Goal: Transaction & Acquisition: Purchase product/service

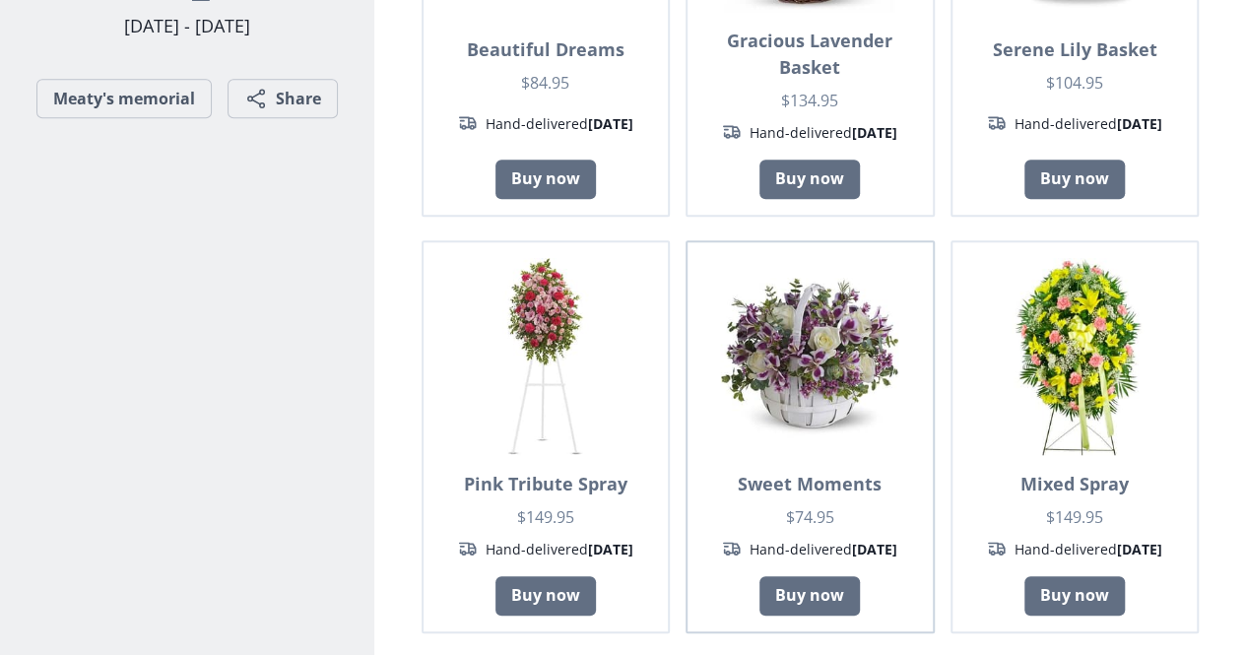
scroll to position [626, 0]
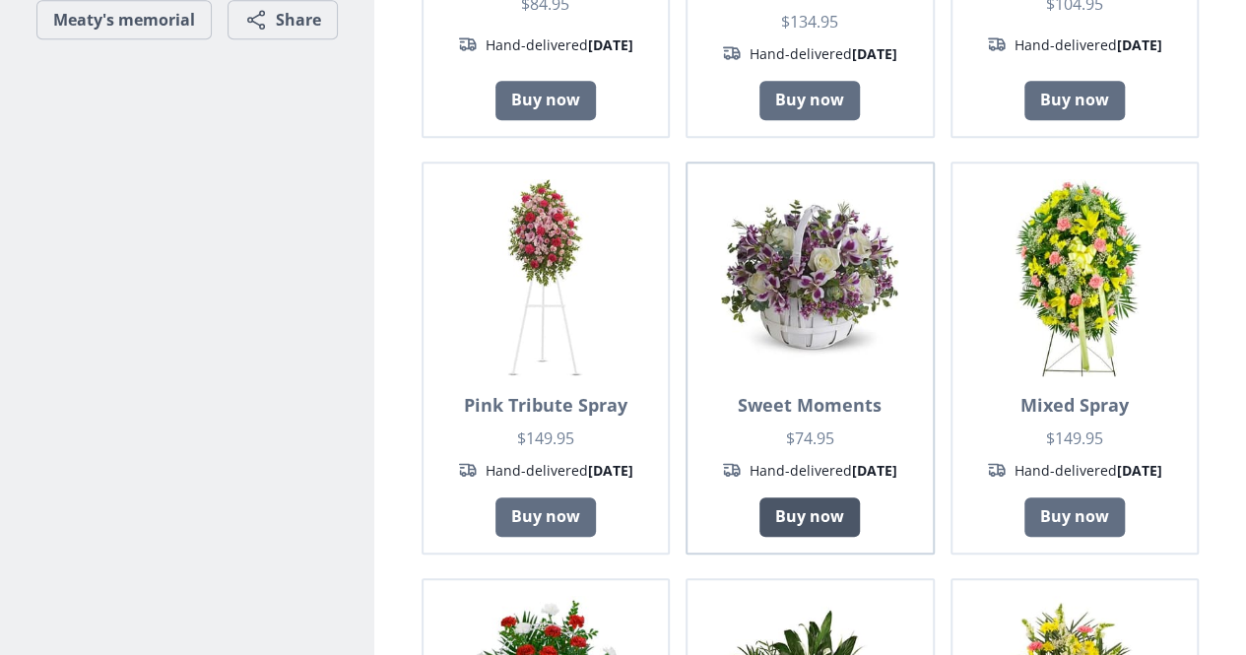
click at [815, 497] on link "Buy now" at bounding box center [809, 516] width 100 height 39
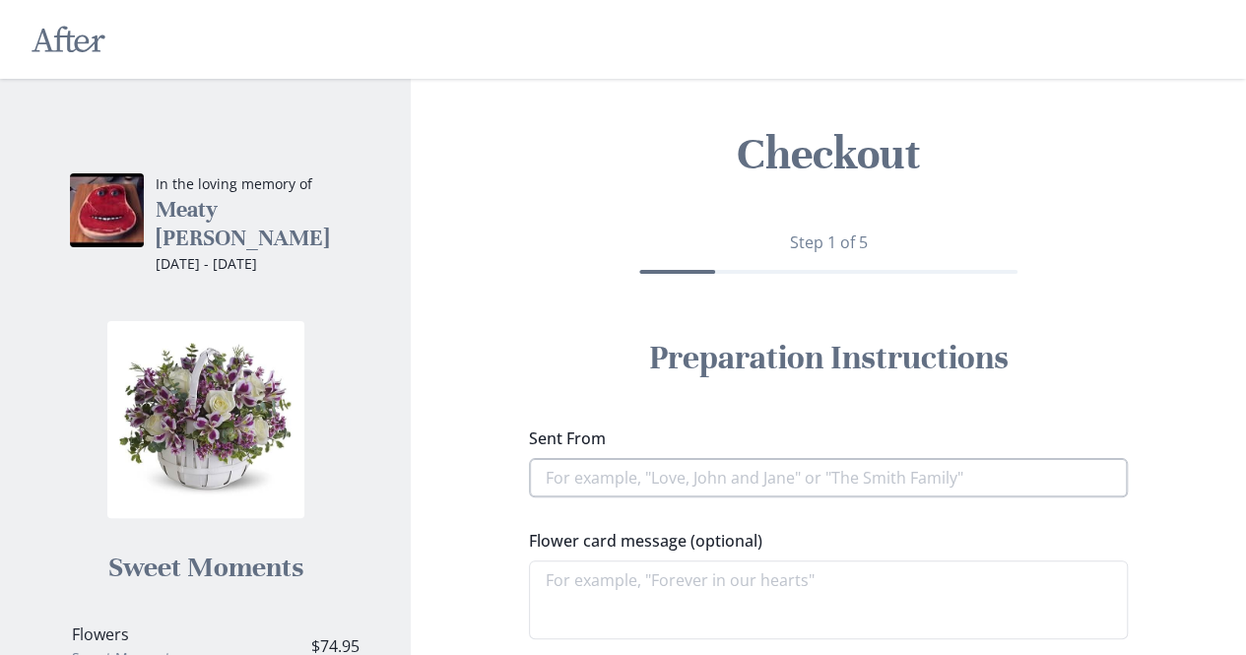
click at [815, 486] on input "Sent From" at bounding box center [828, 477] width 599 height 39
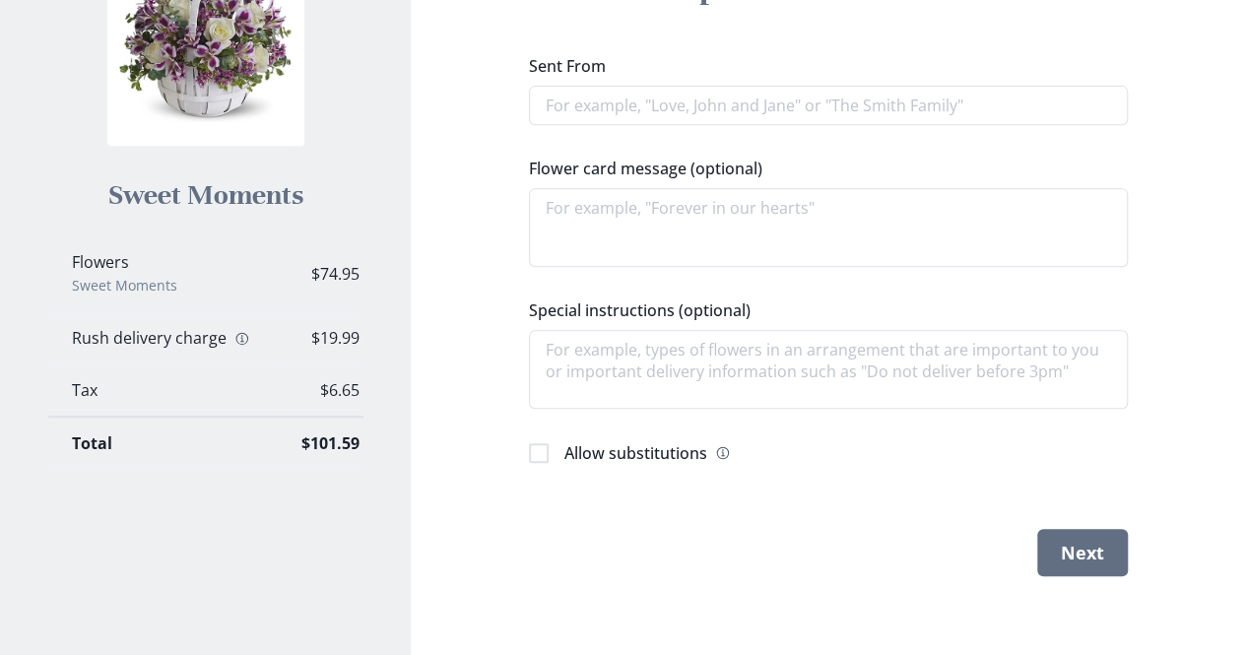
scroll to position [353, 0]
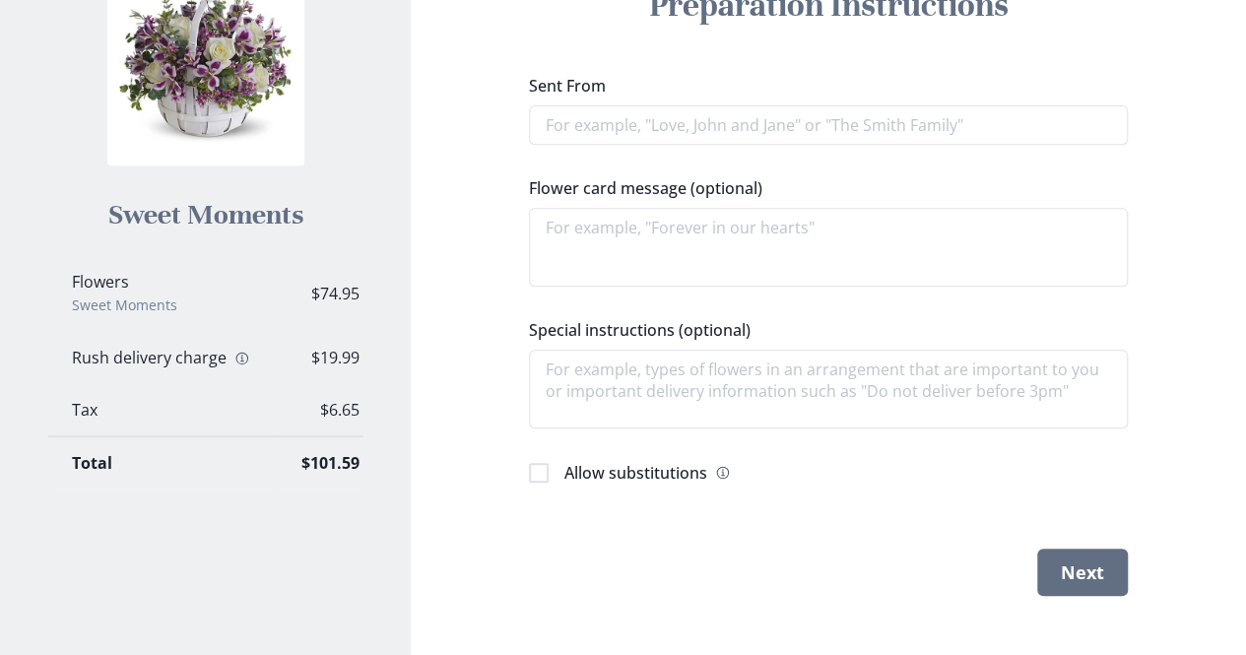
type textarea "x"
type input "L"
type textarea "x"
type input "Lo"
type textarea "x"
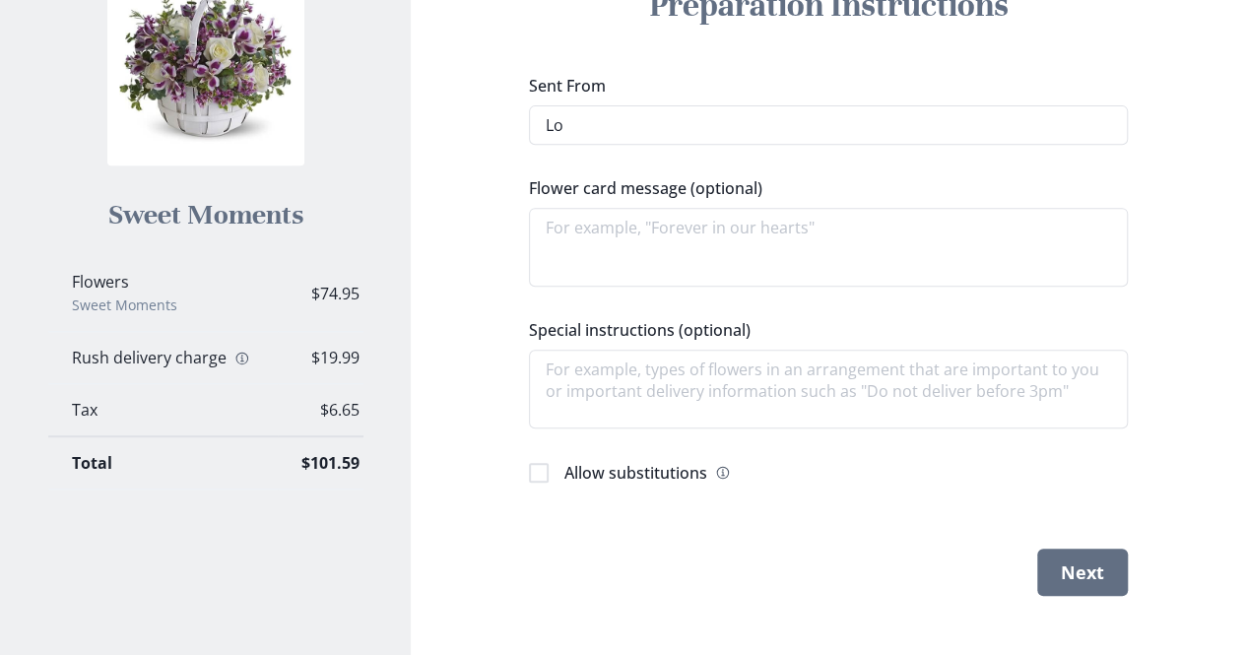
type input "Lov"
type textarea "x"
type input "Love"
type textarea "x"
type input "Love,"
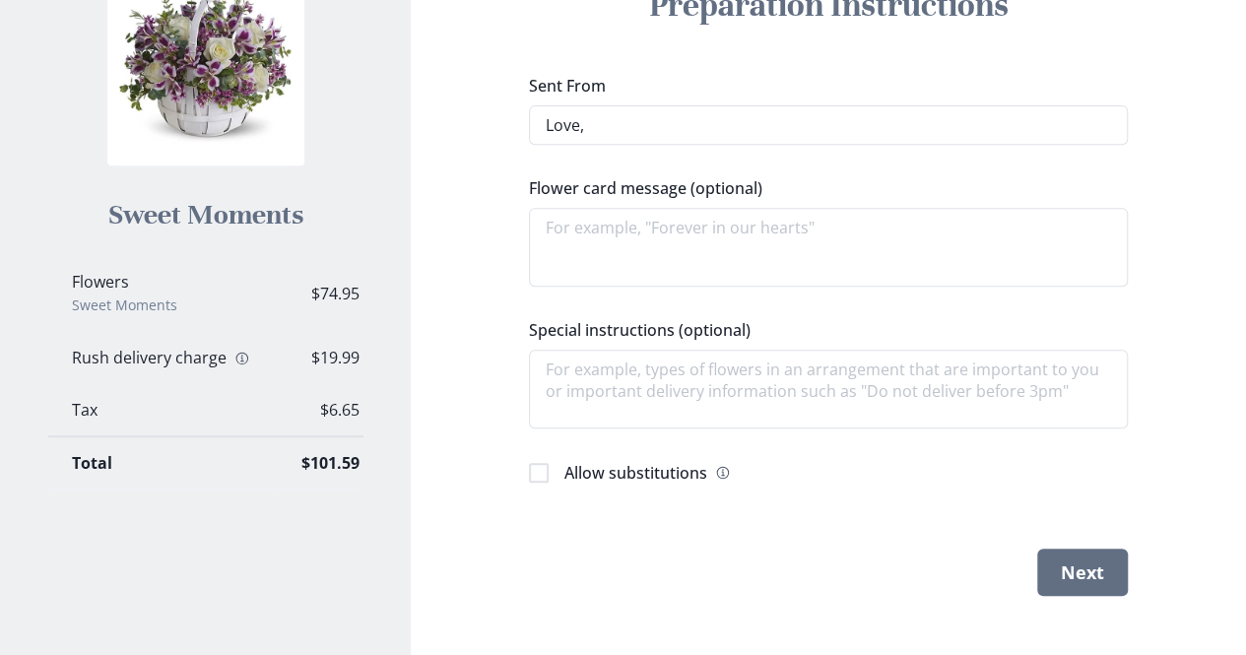
type textarea "x"
type input "Love, J"
type textarea "x"
type input "Love, [PERSON_NAME]"
type textarea "x"
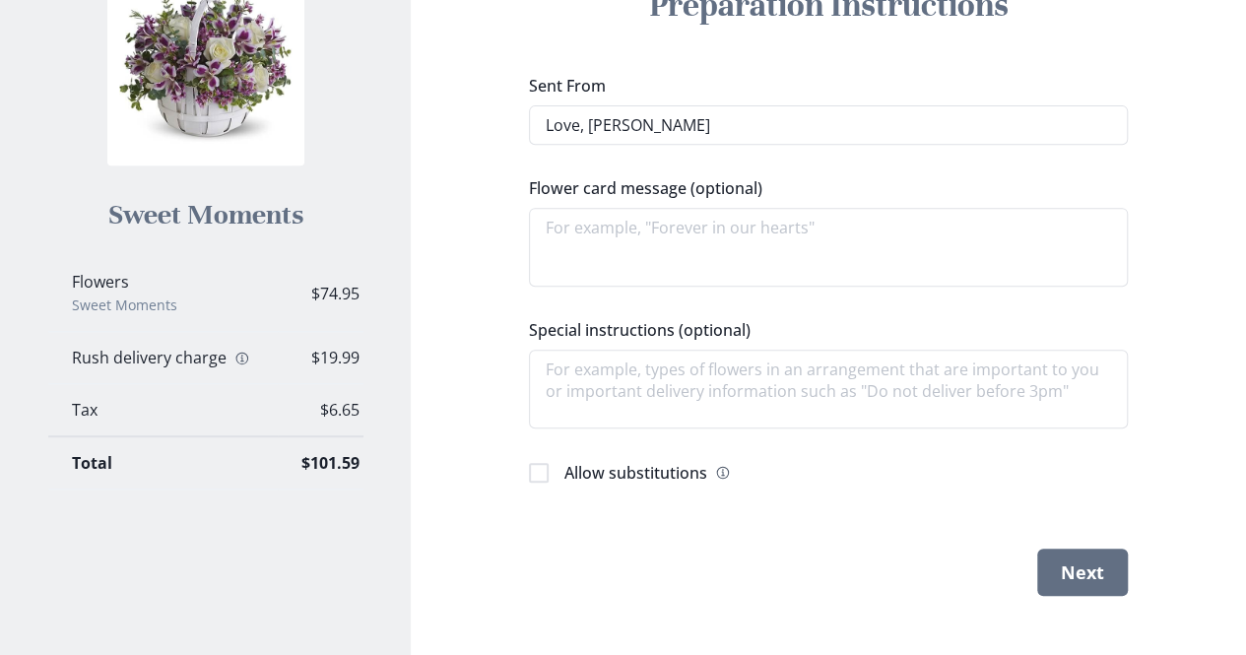
type input "Love, Joh"
type textarea "x"
type input "[PERSON_NAME]"
type textarea "x"
type input "Love, [PERSON_NAME]"
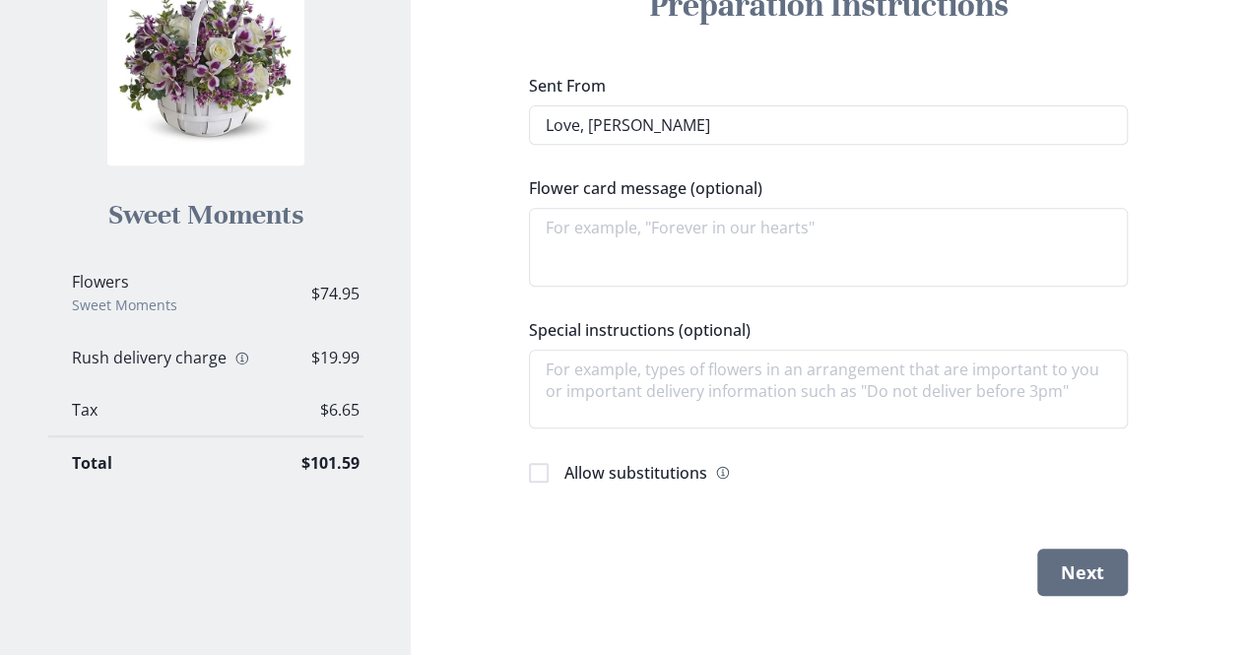
type textarea "x"
type input "Love, [PERSON_NAME]"
type textarea "x"
type input "Love, [PERSON_NAME]"
type textarea "x"
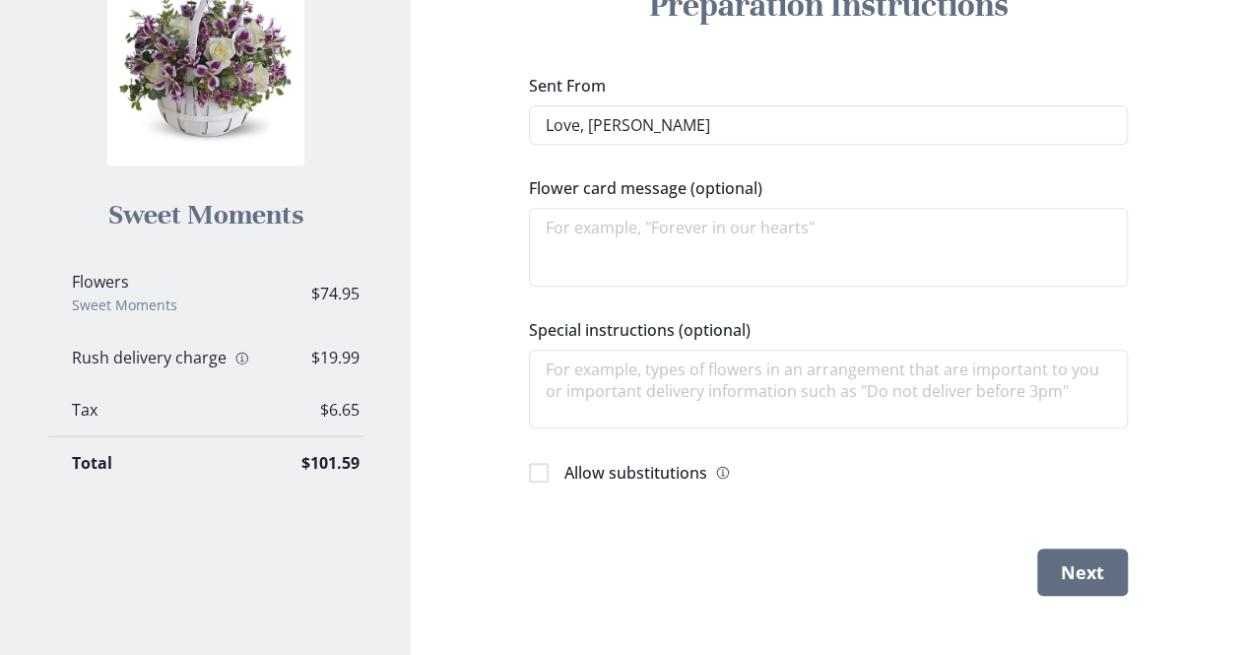
type input "Love, [PERSON_NAME]"
type textarea "x"
type input "Love, [PERSON_NAME]"
type textarea "x"
type input "[PERSON_NAME]"
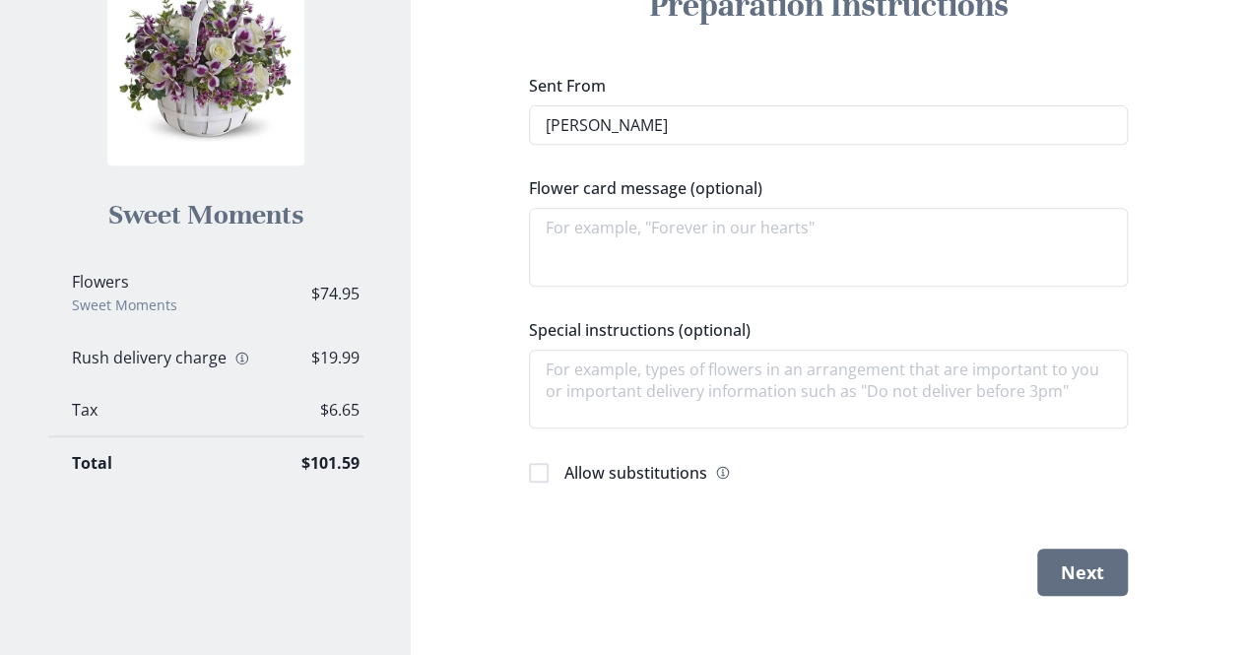
type textarea "x"
type input "Love, [PERSON_NAME]"
type textarea "x"
type input "Love, [PERSON_NAME]"
type textarea "x"
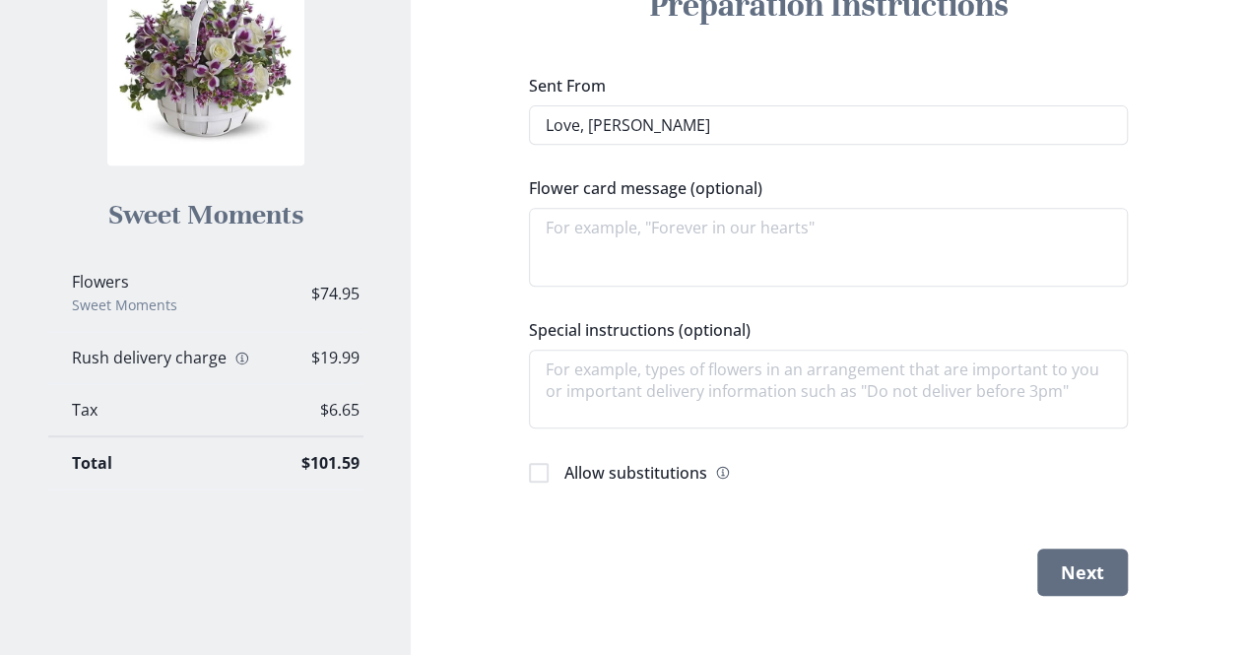
type input "Love, [PERSON_NAME]"
type textarea "x"
type input "Love, [PERSON_NAME]"
type textarea "x"
type input "Love, [PERSON_NAME]"
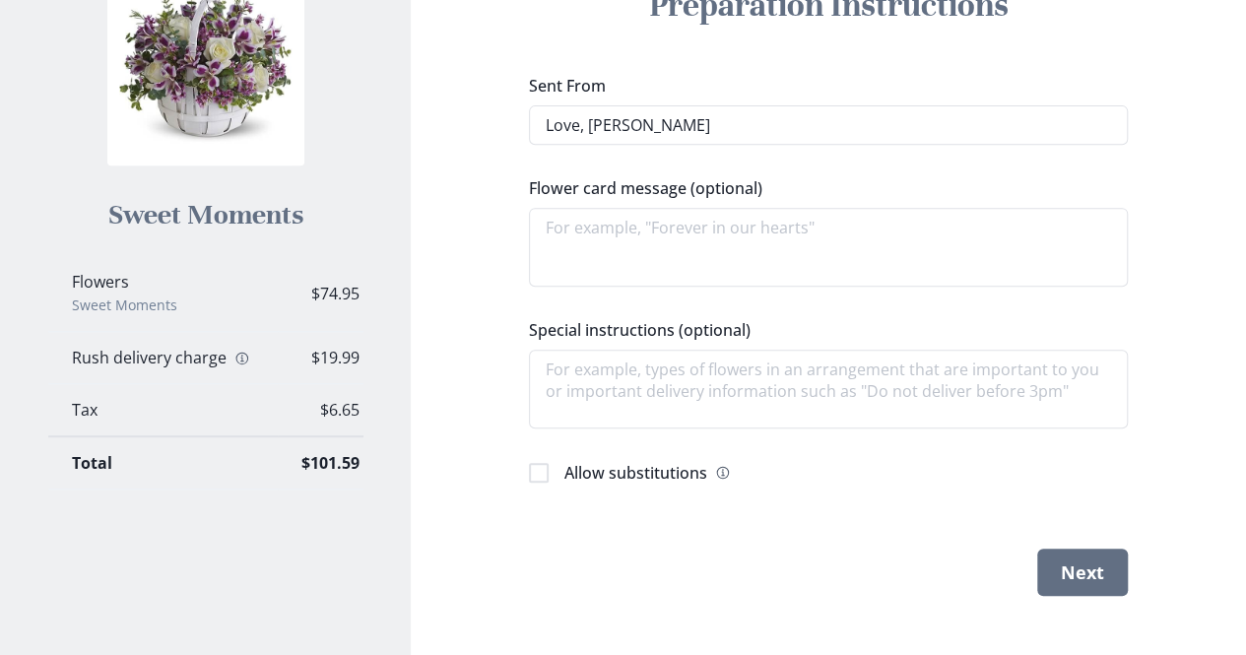
type textarea "x"
type input "Love, [PERSON_NAME]"
type textarea "x"
type input "Love, [PERSON_NAME]"
type textarea "x"
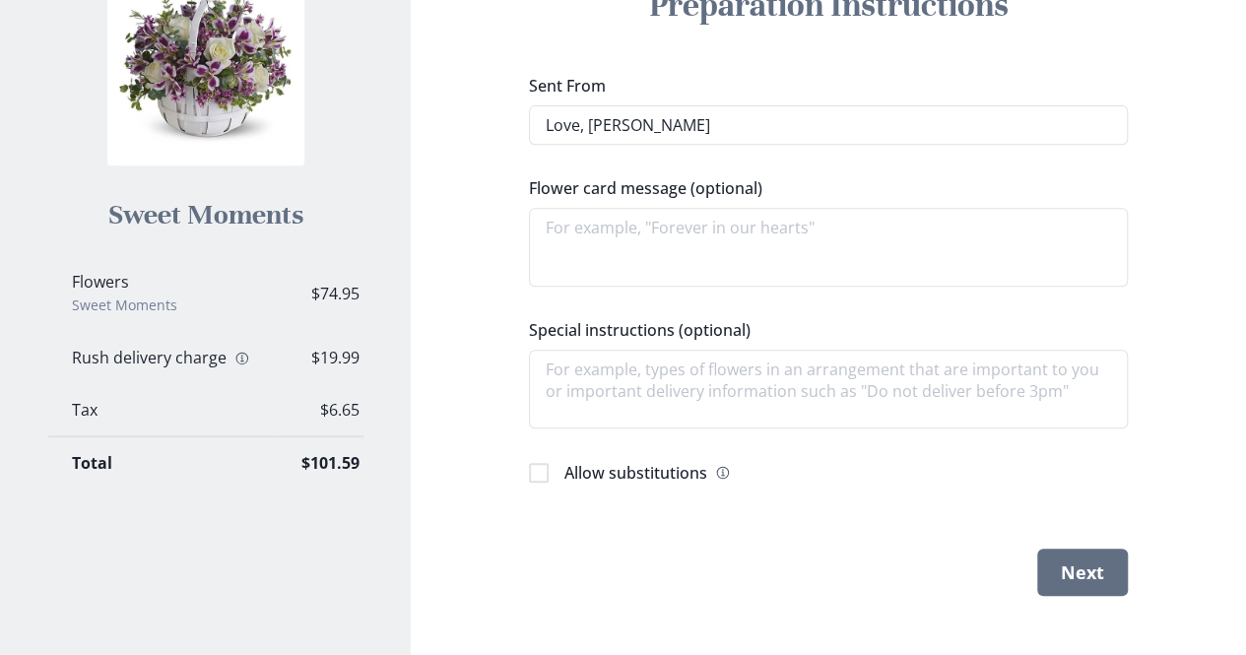
type input "Love, [PERSON_NAME]"
type textarea "x"
type input "Love, [PERSON_NAME]"
type textarea "x"
type input "Love, [PERSON_NAME]"
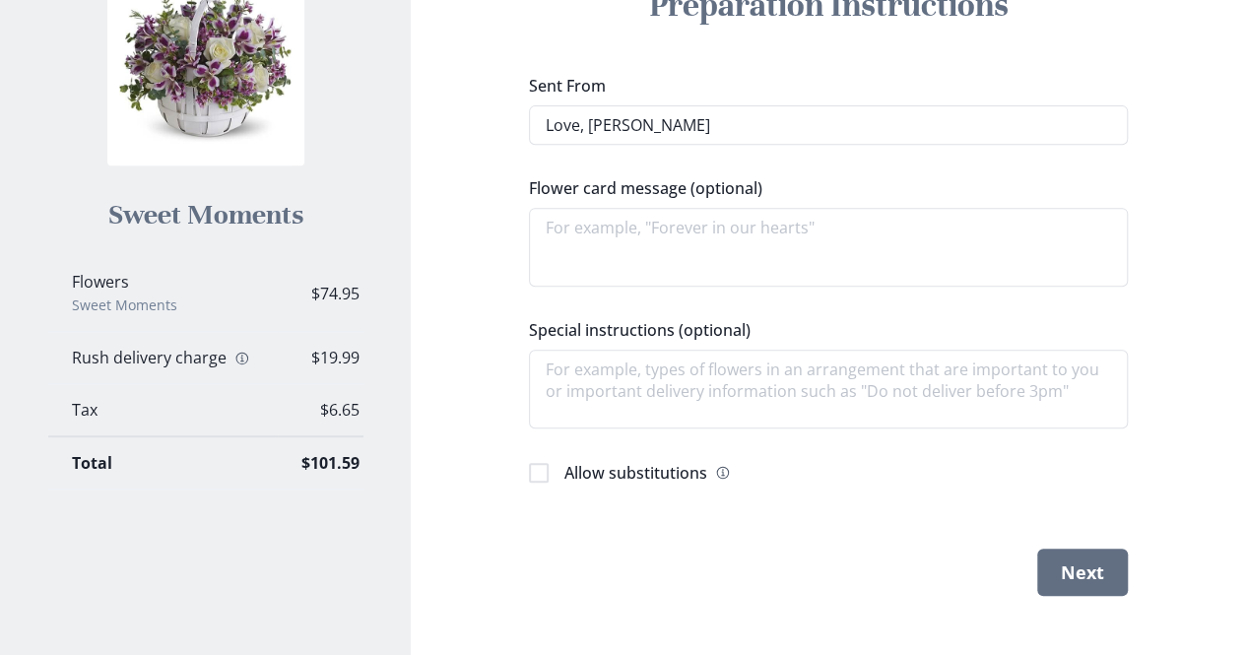
type textarea "x"
type input "Love, [PERSON_NAME]"
type textarea "x"
type input "Love, [PERSON_NAME]"
type textarea "x"
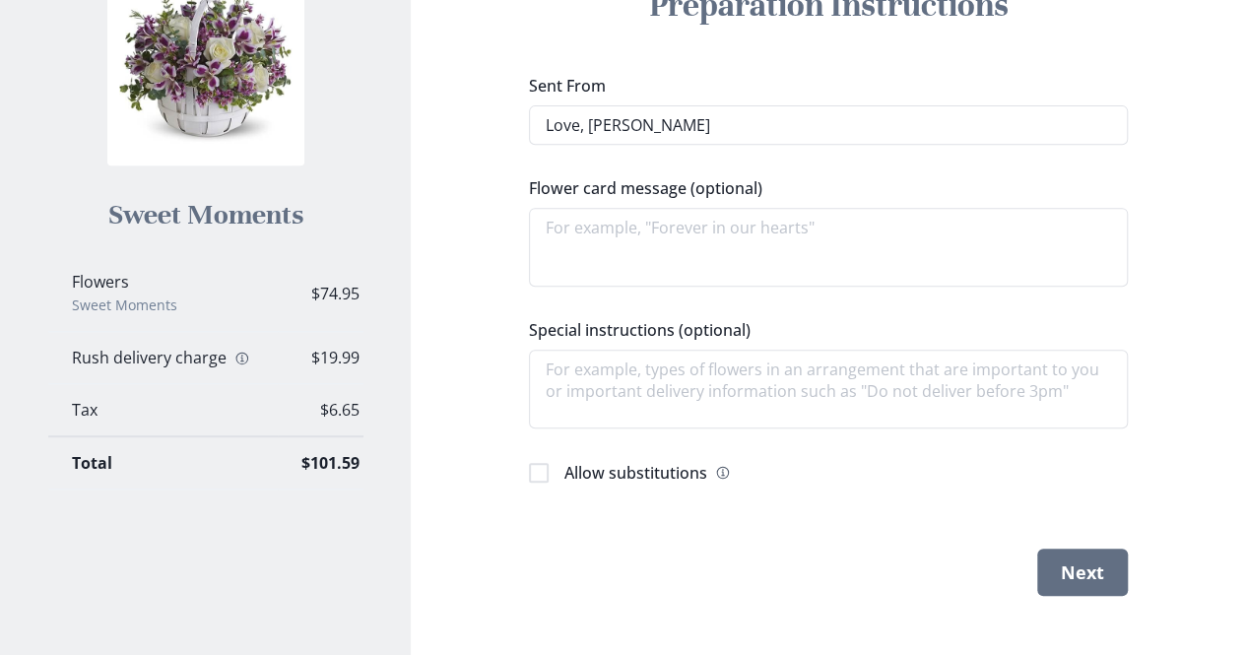
type input "Love, [PERSON_NAME]"
type textarea "x"
type input "Love, [PERSON_NAME]"
type textarea "x"
type input "Love, [PERSON_NAME]"
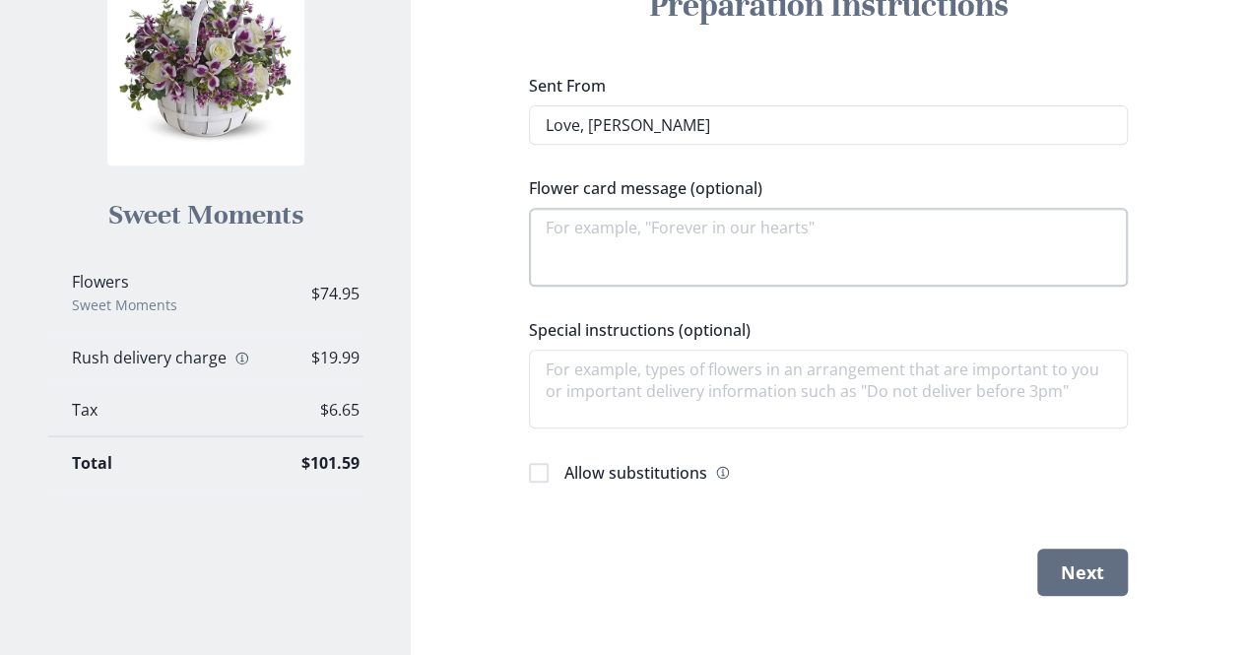
click at [703, 247] on textarea "Flower card message (optional)" at bounding box center [828, 247] width 599 height 79
type textarea "x"
type textarea "I"
type textarea "x"
type textarea "Il"
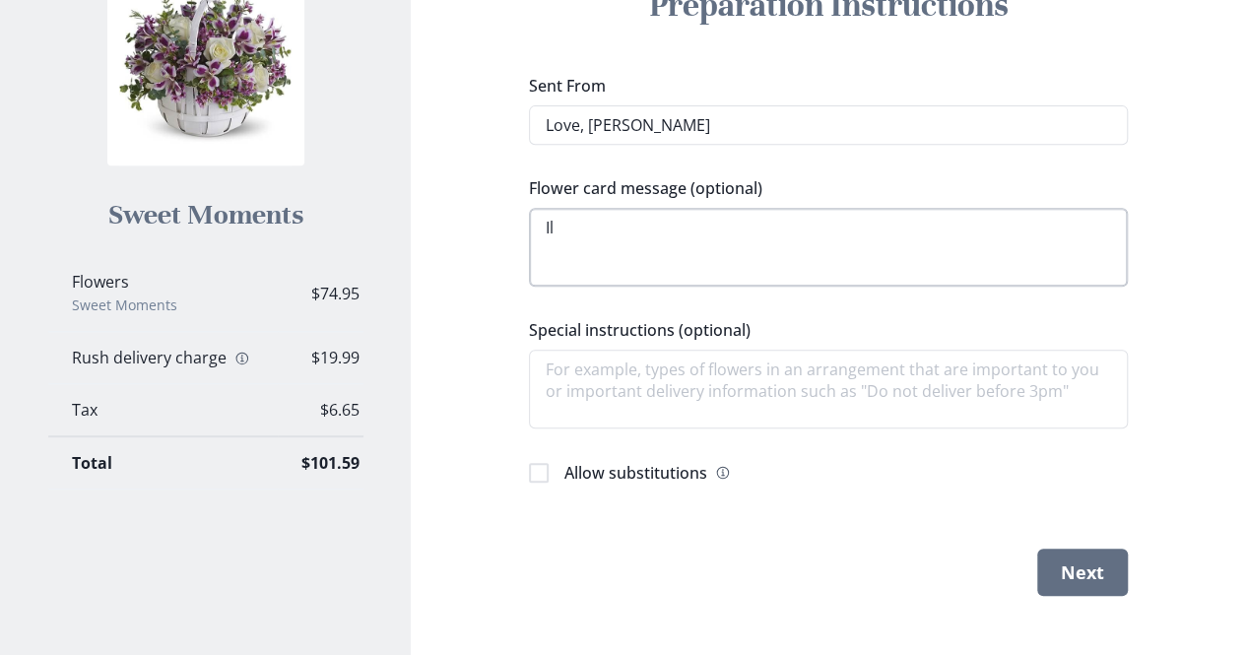
type textarea "x"
type textarea "Ill"
type textarea "x"
type textarea "Ill"
type textarea "x"
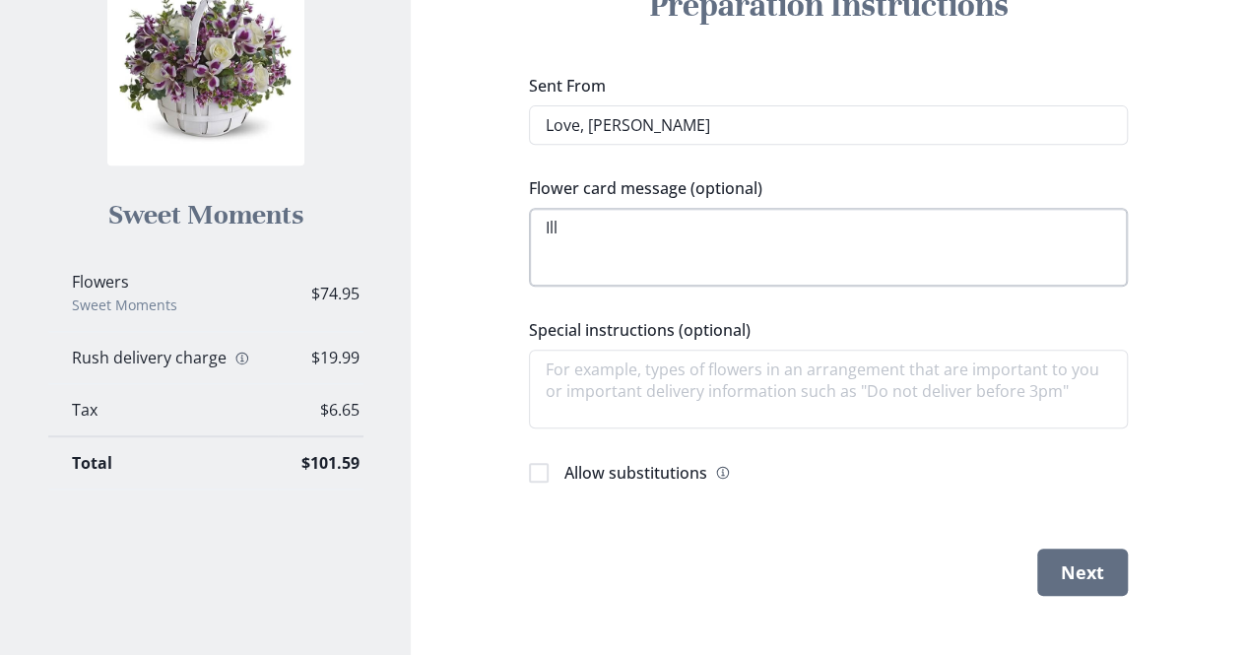
type textarea "Ill m"
type textarea "x"
type textarea "Ill mi"
type textarea "x"
type textarea "Ill mis"
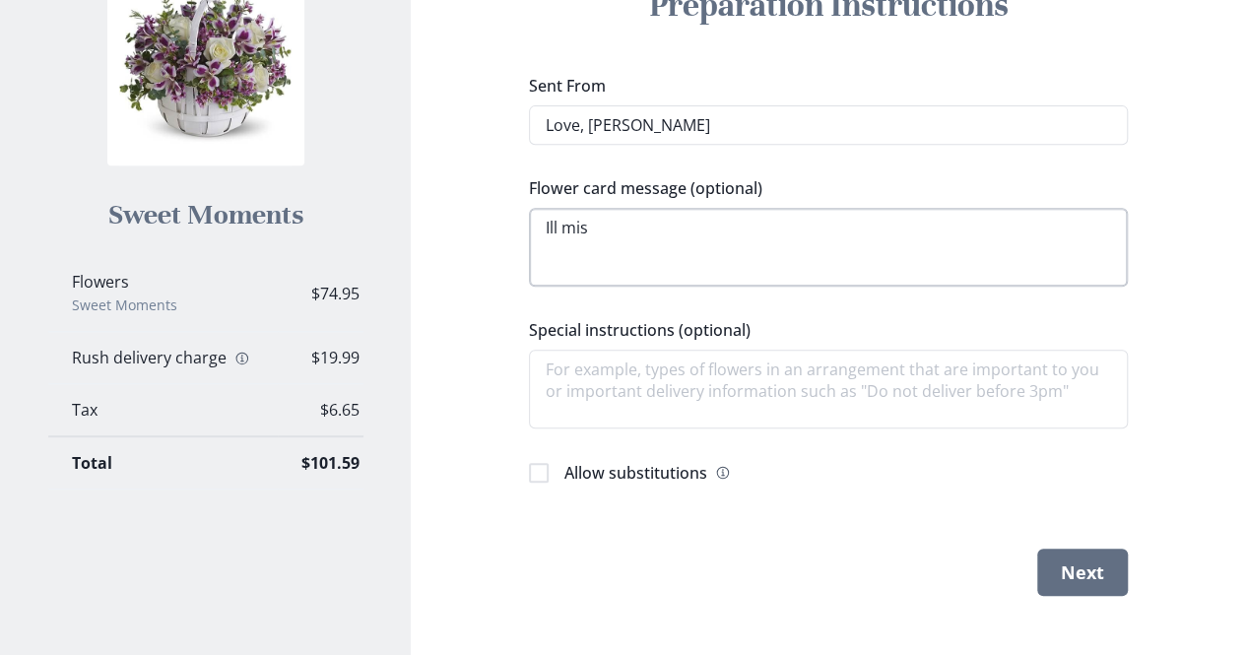
type textarea "x"
type textarea "Ill miss"
type textarea "x"
type textarea "Ill miss y"
type textarea "x"
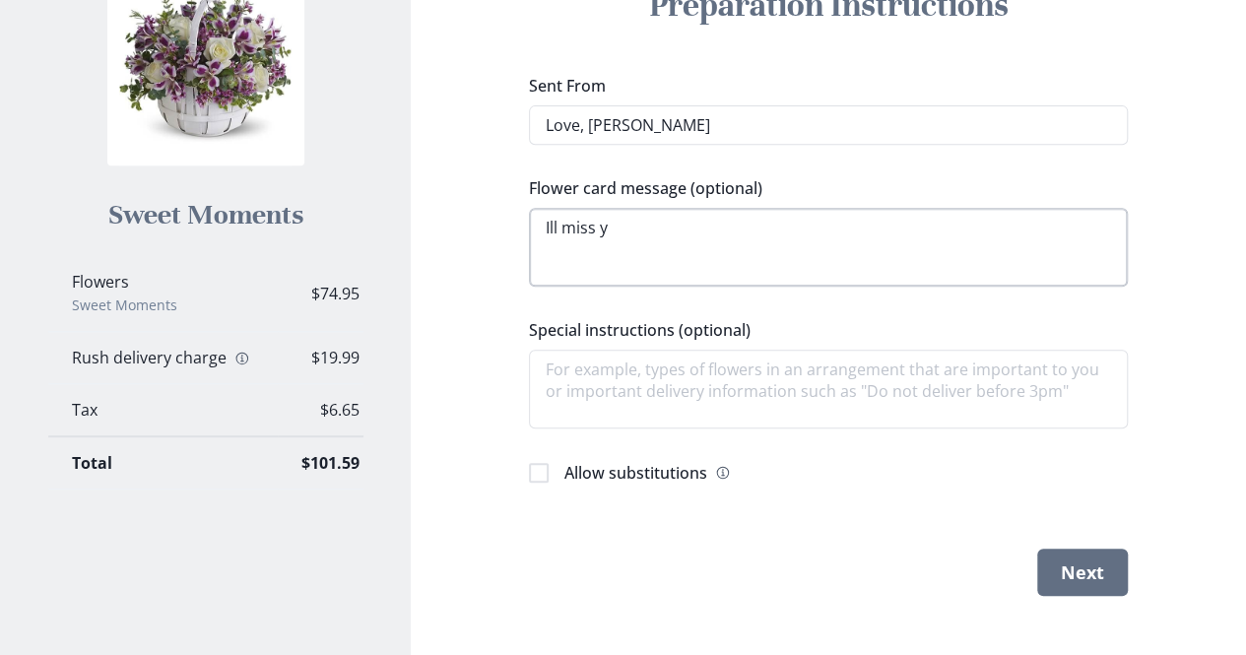
type textarea "Ill miss yt"
type textarea "x"
type textarea "Ill miss yto"
type textarea "x"
type textarea "Ill miss yt"
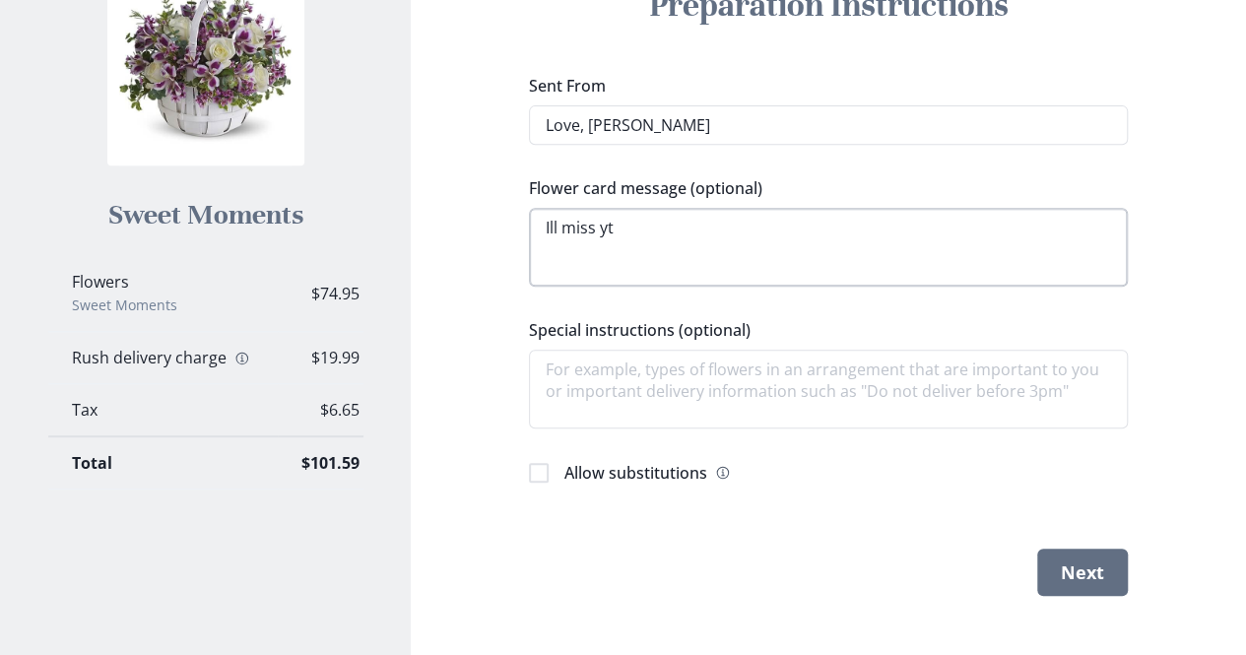
type textarea "x"
type textarea "Ill miss y"
type textarea "x"
type textarea "Ill miss yo"
type textarea "x"
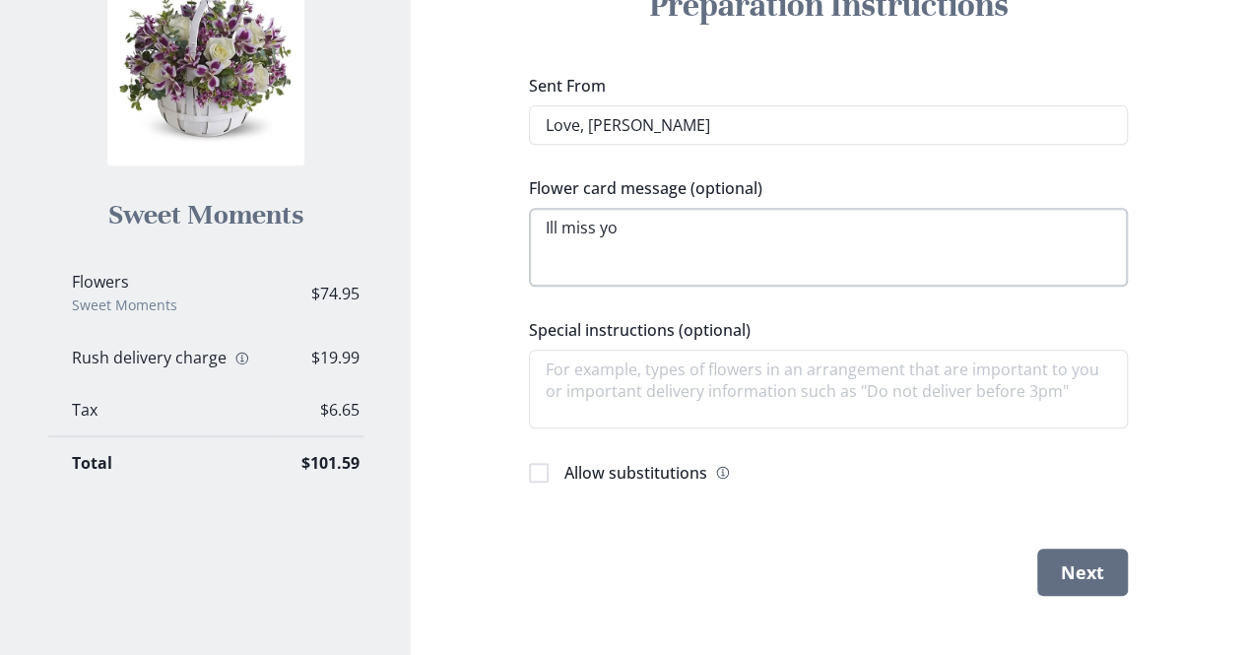
type textarea "Ill miss yoi"
type textarea "x"
type textarea "Ill miss yoi"
type textarea "x"
type textarea "Ill miss yoi"
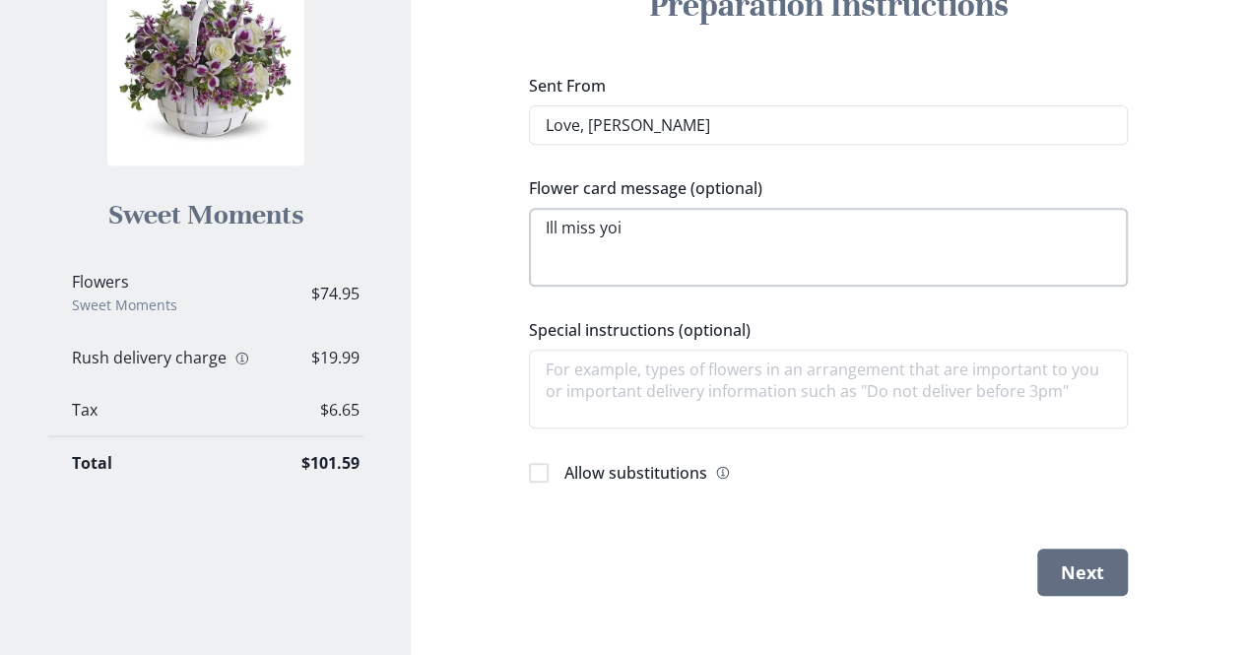
type textarea "x"
type textarea "Ill miss yo"
type textarea "x"
type textarea "Ill miss you"
type textarea "x"
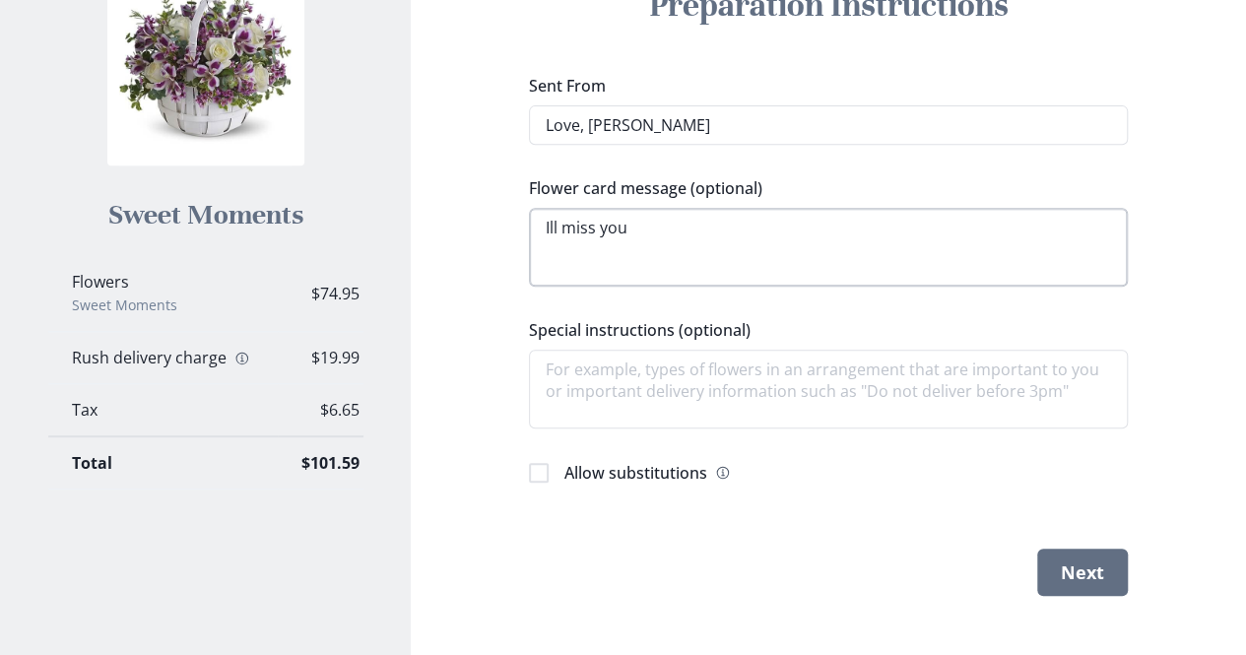
type textarea "Ill miss you g"
type textarea "x"
type textarea "Ill miss you go"
type textarea "x"
type textarea "Ill miss you goo"
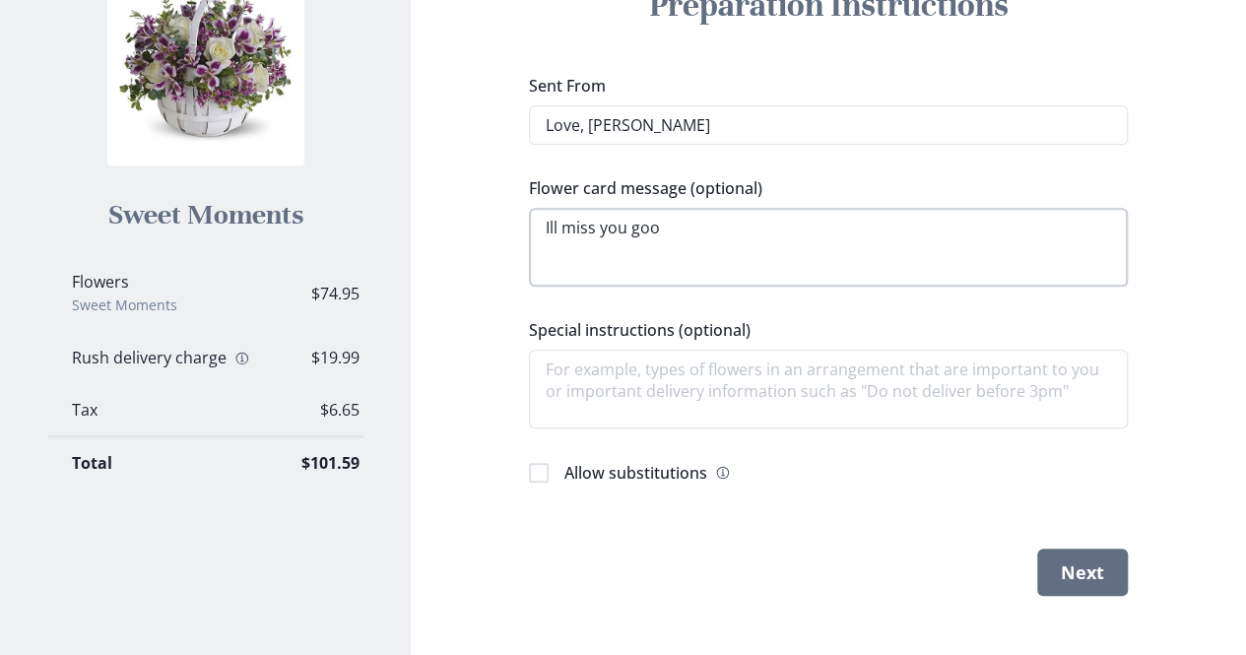
type textarea "x"
type textarea "Ill miss you good"
type textarea "x"
type textarea "Ill miss you good"
type textarea "x"
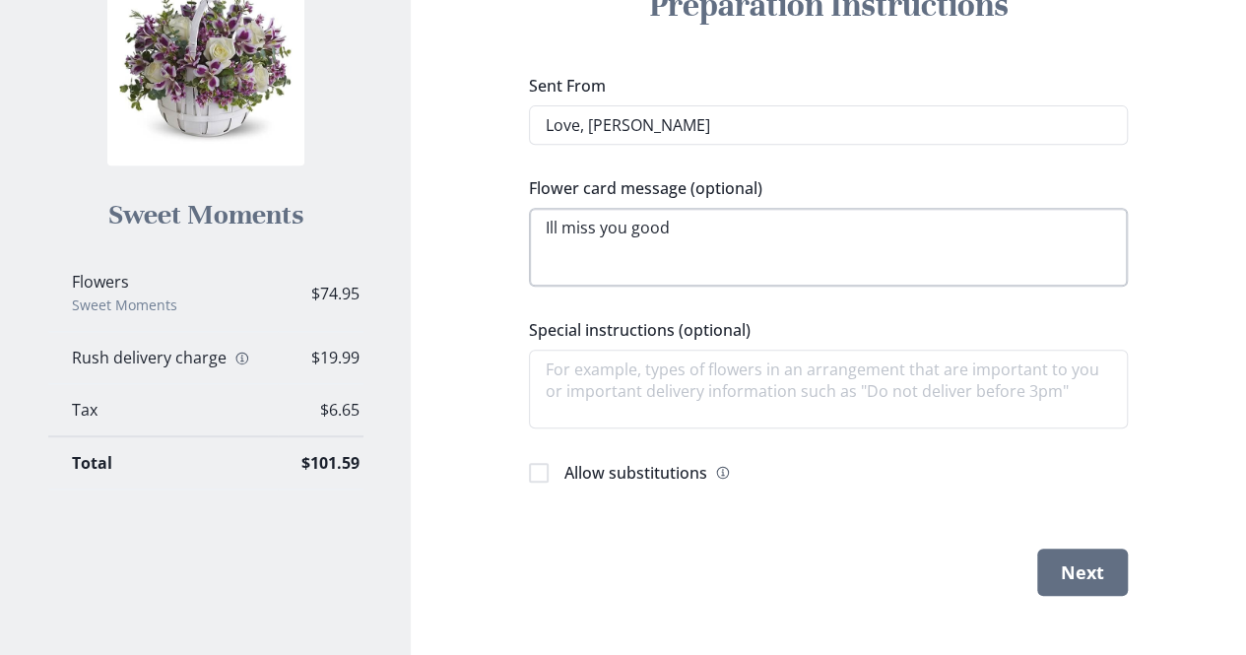
type textarea "Ill miss you good f"
type textarea "x"
type textarea "Ill miss you good fr"
type textarea "x"
type textarea "Ill miss you good fri"
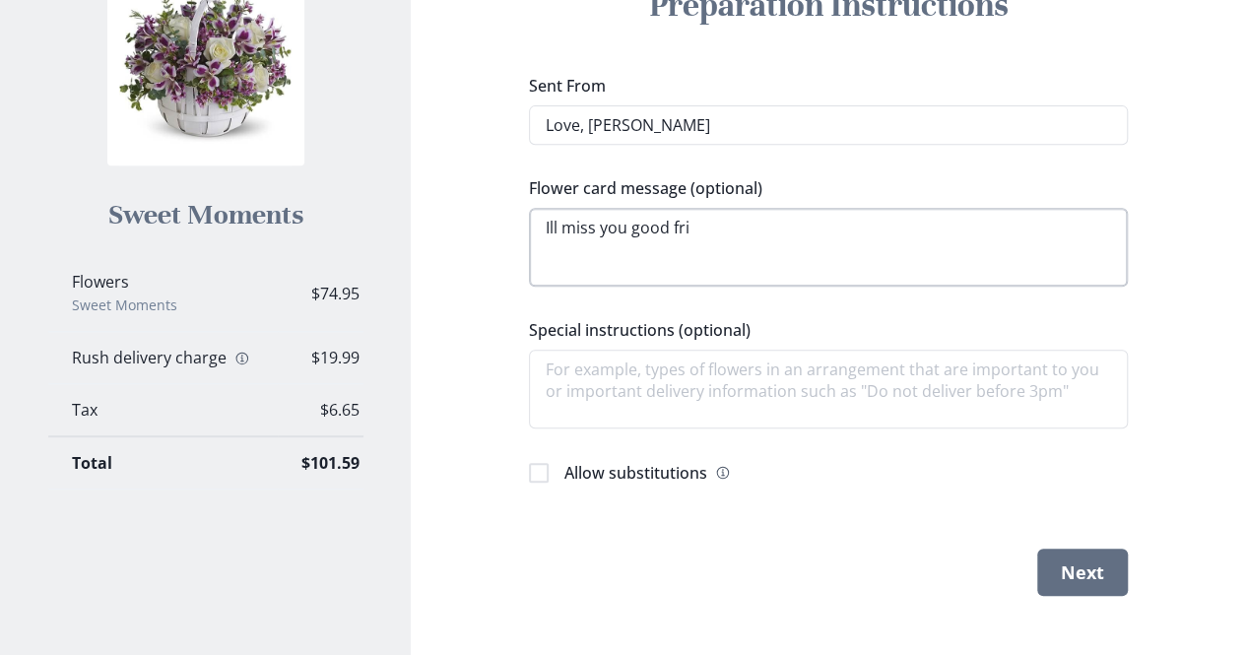
type textarea "x"
type textarea "Ill miss you good frie"
type textarea "x"
type textarea "Ill miss you good frien"
type textarea "x"
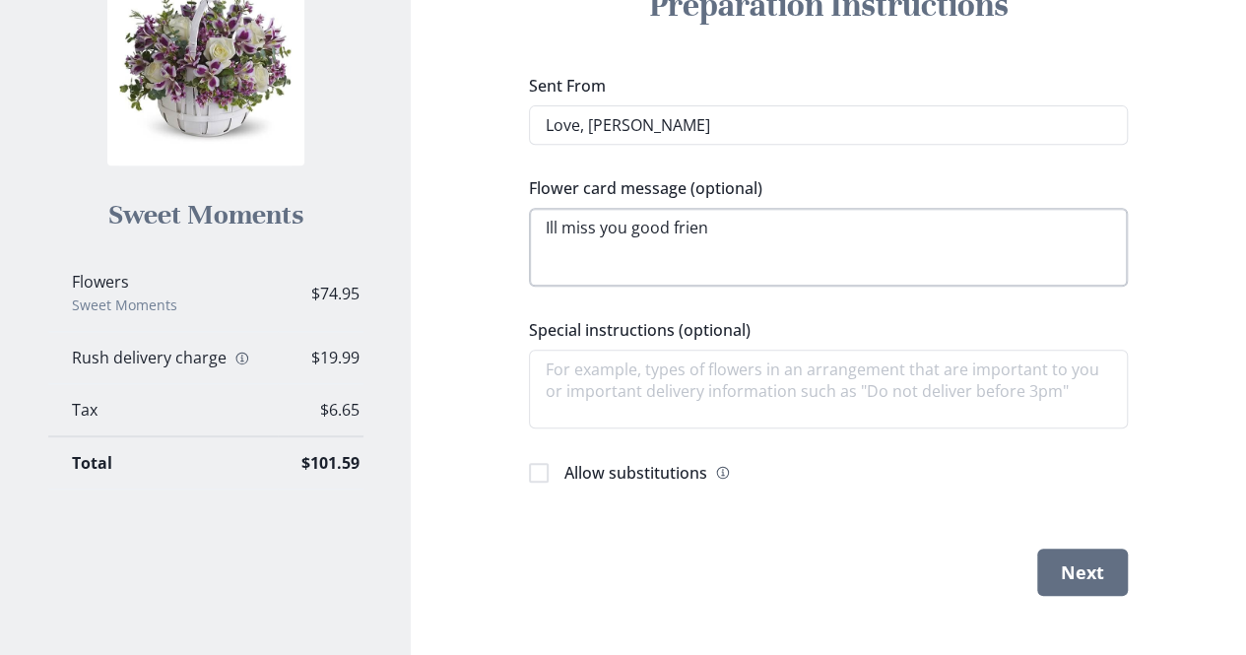
type textarea "Ill miss you good friend"
type textarea "x"
type textarea "Ill miss you good friend."
type textarea "x"
type textarea "Ill miss you good friend. s"
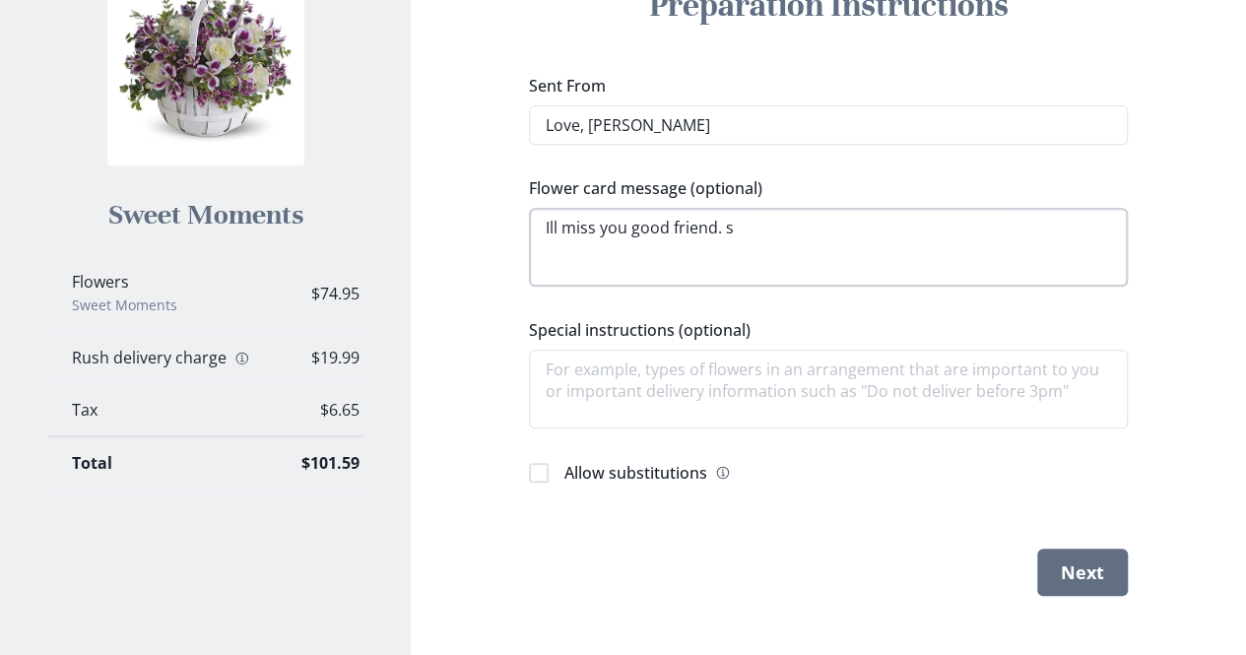
type textarea "x"
type textarea "Ill miss you good friend. so"
type textarea "x"
type textarea "Ill miss you good friend. sor"
type textarea "x"
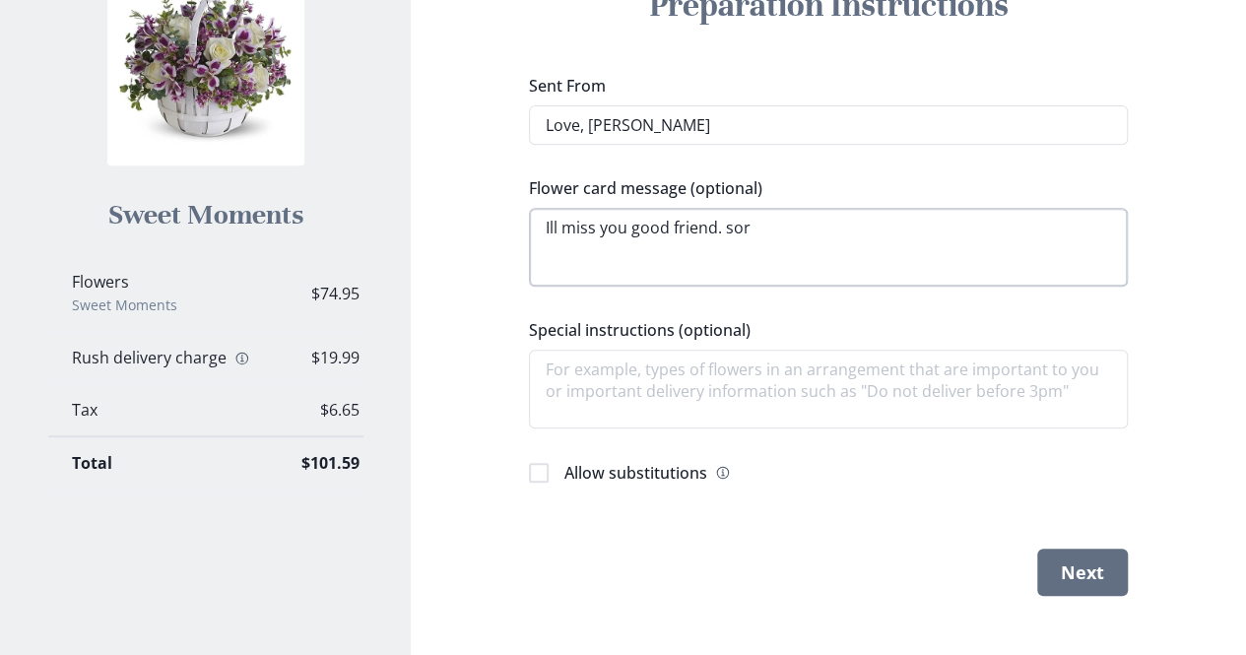
type textarea "Ill miss you good friend. sorr"
type textarea "x"
type textarea "Ill miss you good friend. sorry"
type textarea "x"
type textarea "Ill miss you good friend. sorry"
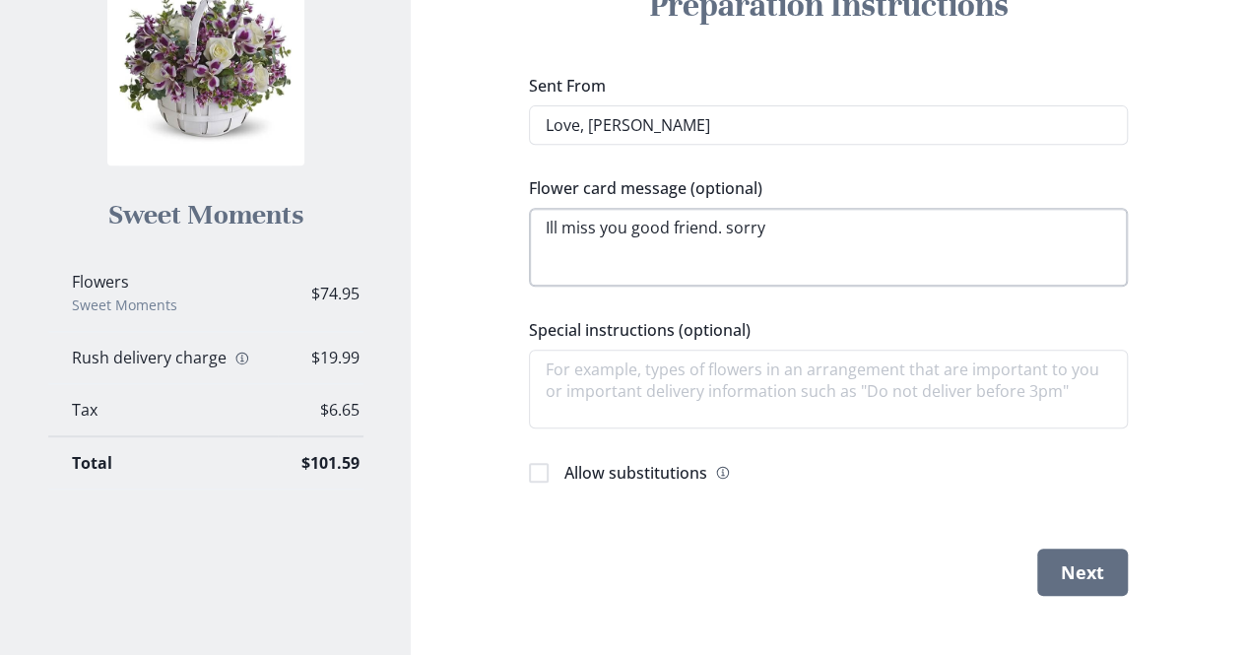
type textarea "x"
type textarea "Ill miss you good friend. sorry i"
type textarea "x"
type textarea "Ill miss you good friend. sorry i"
type textarea "x"
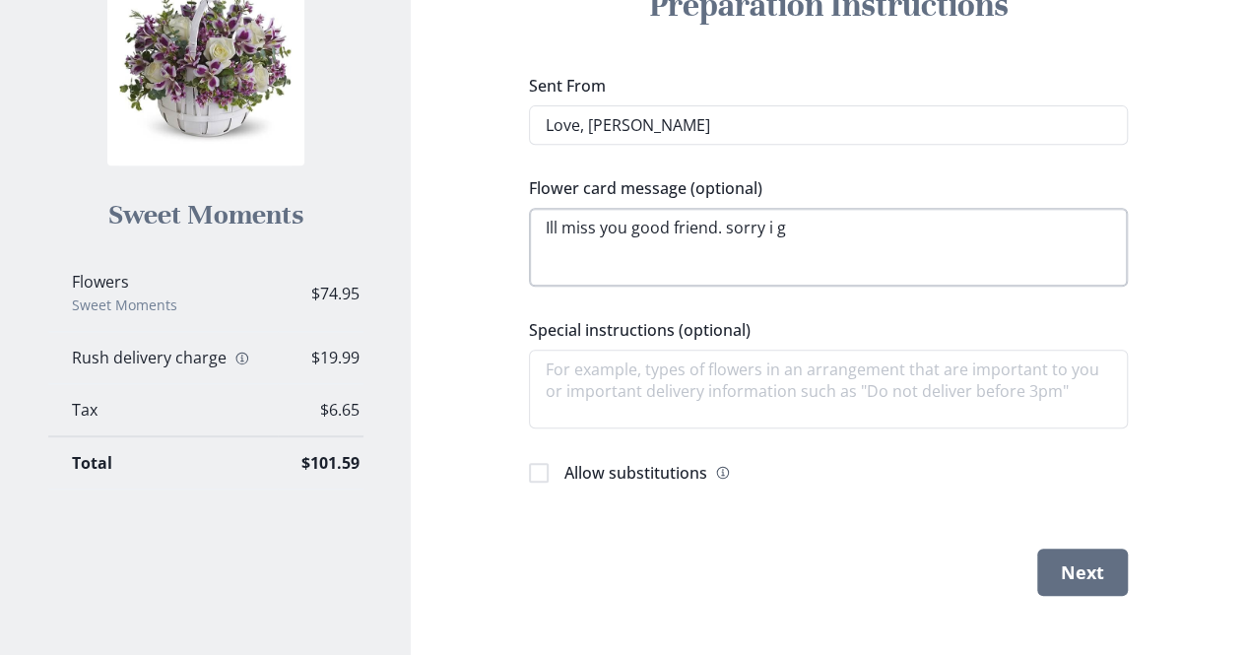
type textarea "Ill miss you good friend. sorry i go"
type textarea "x"
type textarea "Ill miss you good friend. sorry i got"
type textarea "x"
type textarea "Ill miss you good friend. sorry i got"
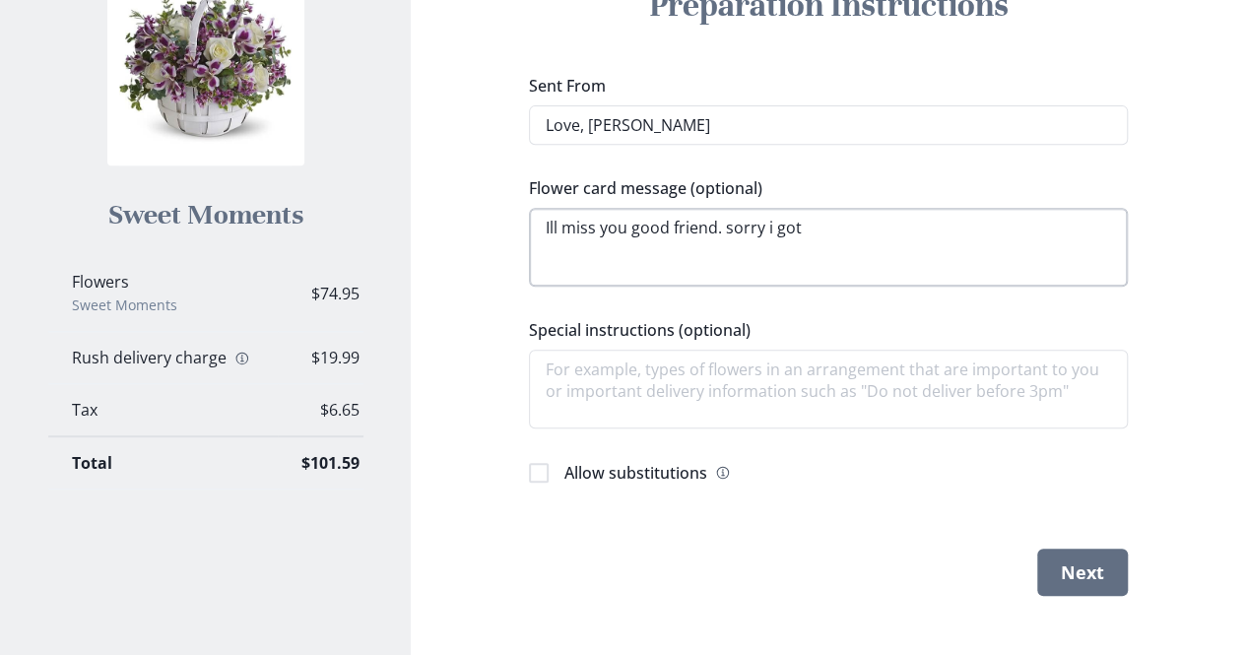
type textarea "x"
type textarea "Ill miss you good friend. sorry i got h"
type textarea "x"
type textarea "Ill miss you good friend. sorry i got hu"
type textarea "x"
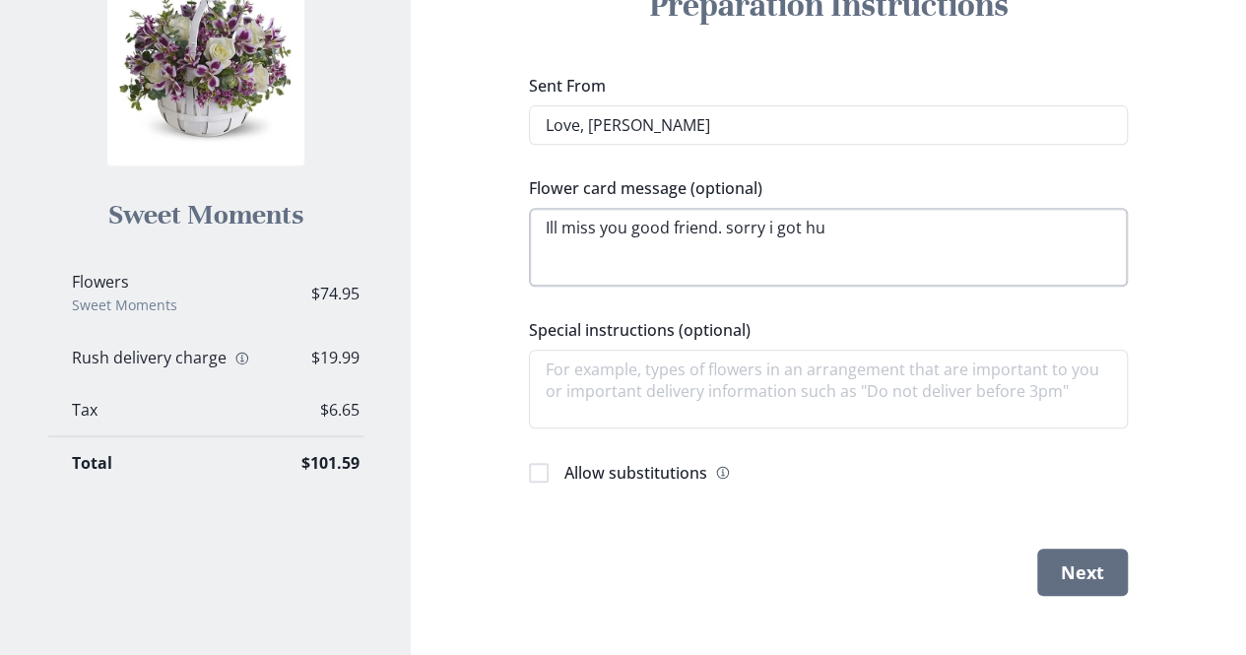
type textarea "Ill miss you good friend. sorry i got hun"
type textarea "x"
type textarea "Ill miss you good friend. sorry i got hung"
type textarea "x"
type textarea "Ill miss you good friend. sorry i got hunga"
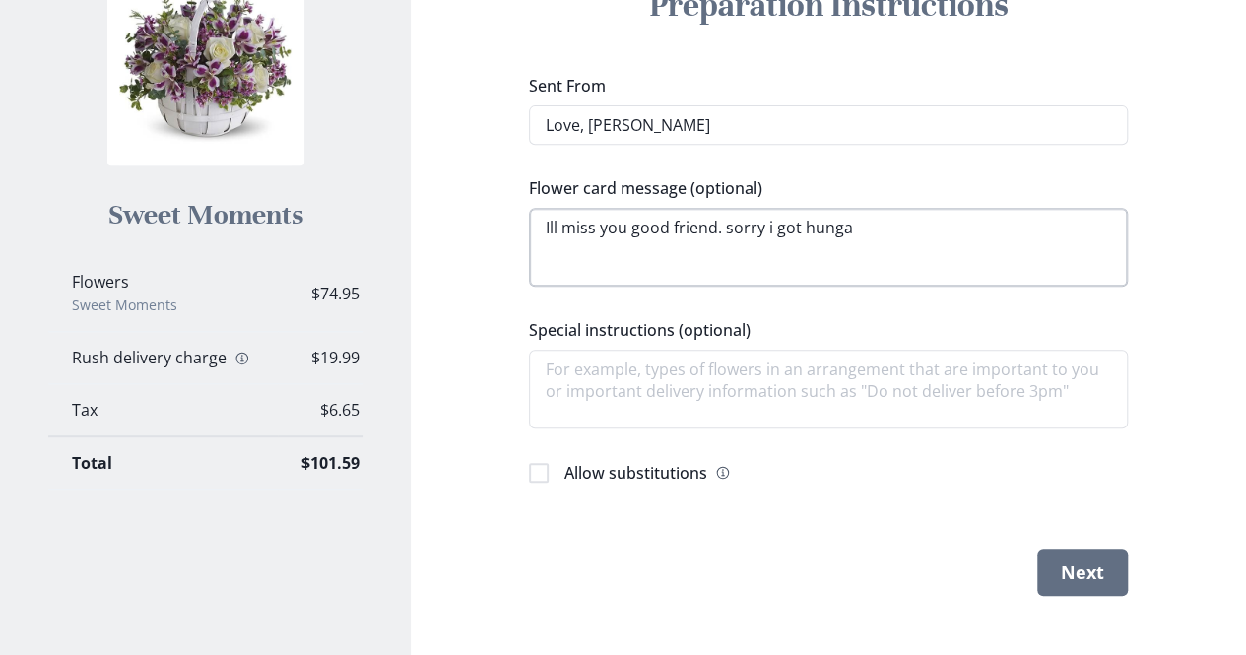
type textarea "x"
type textarea "Ill miss you good friend. sorry i got hung"
type textarea "x"
type textarea "Ill miss you good friend. sorry i got hungr"
type textarea "x"
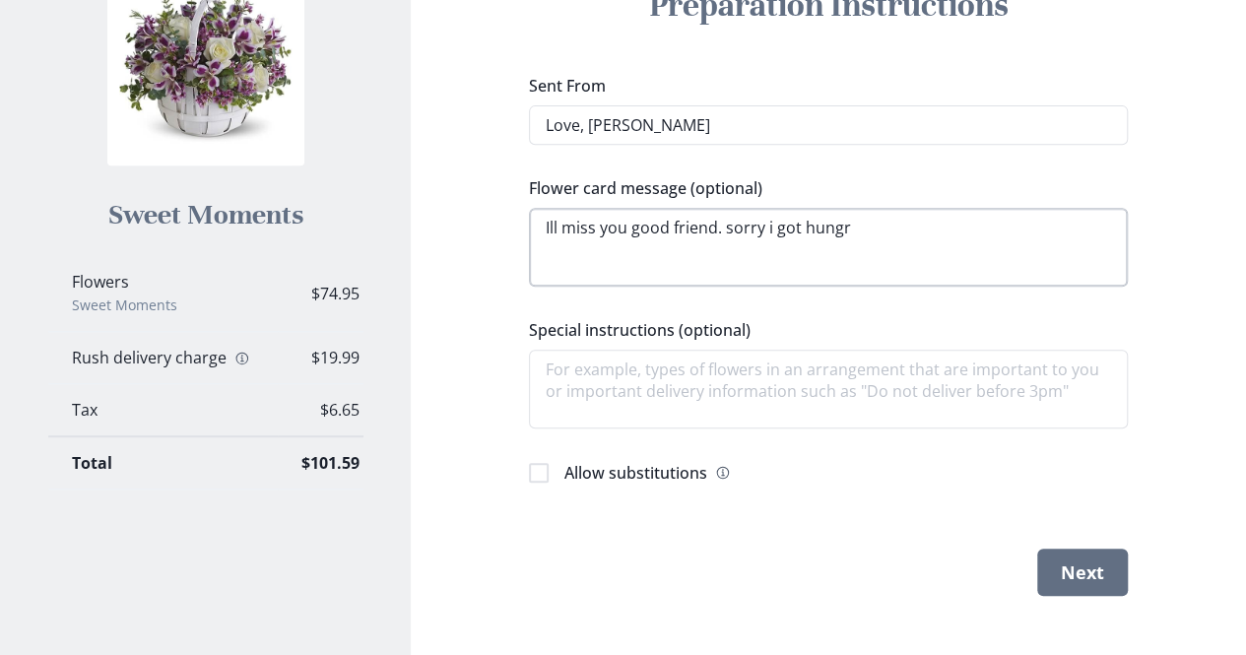
type textarea "Ill miss you good friend. sorry i got hungry"
type textarea "x"
type textarea "Ill miss you good friend. sorry i got hungry"
type textarea "x"
type textarea "Ill miss you good friend. sorry i got hungry an"
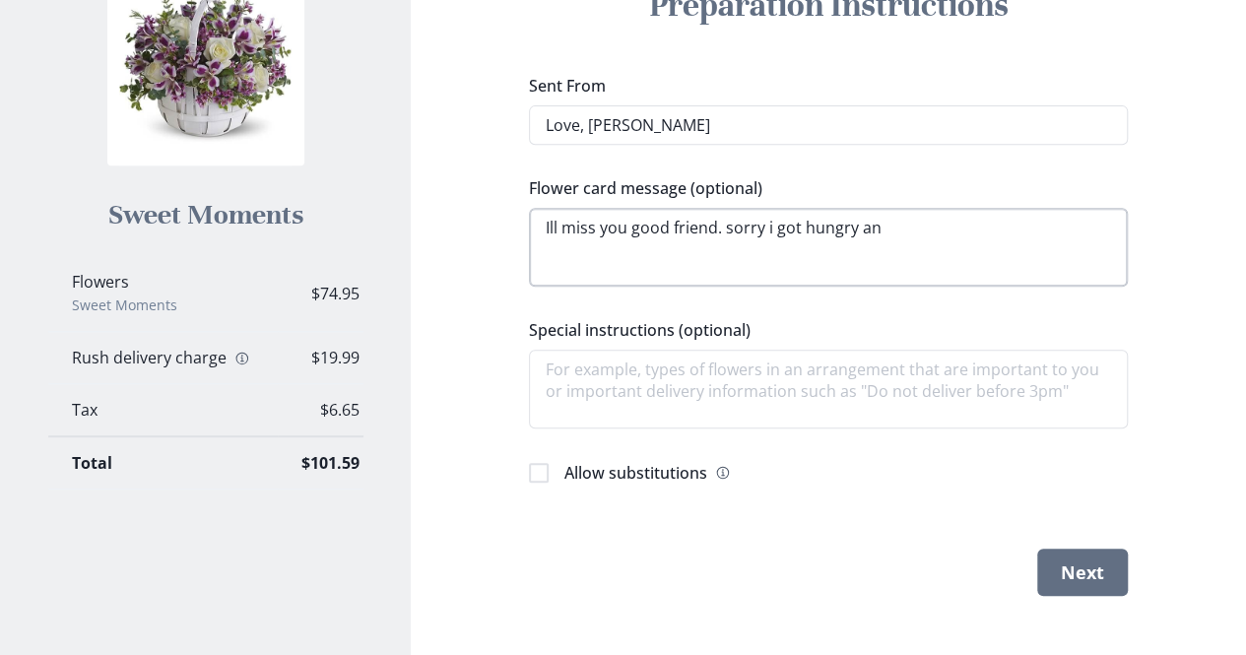
type textarea "x"
type textarea "Ill miss you good friend. sorry i got hungry and"
type textarea "x"
type textarea "Ill miss you good friend. sorry i got hungry and"
type textarea "x"
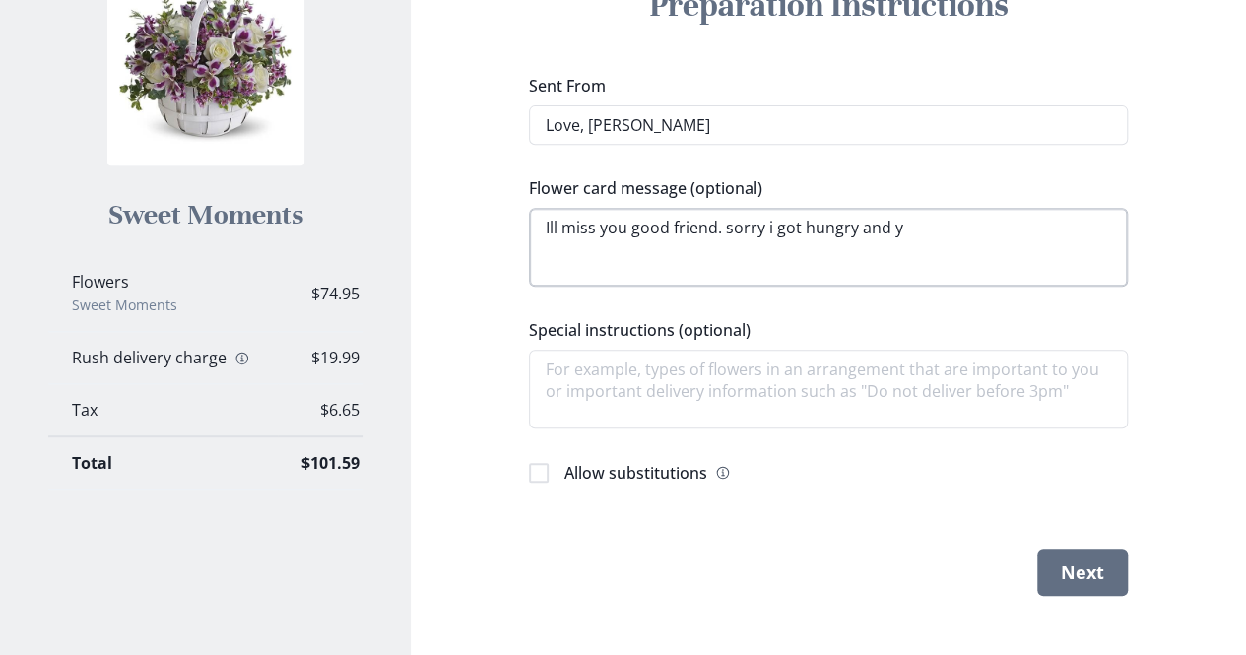
type textarea "Ill miss you good friend. sorry i got hungry and yo"
type textarea "x"
type textarea "Ill miss you good friend. sorry i got hungry and you"
type textarea "x"
type textarea "Ill miss you good friend. sorry i got hungry and you"
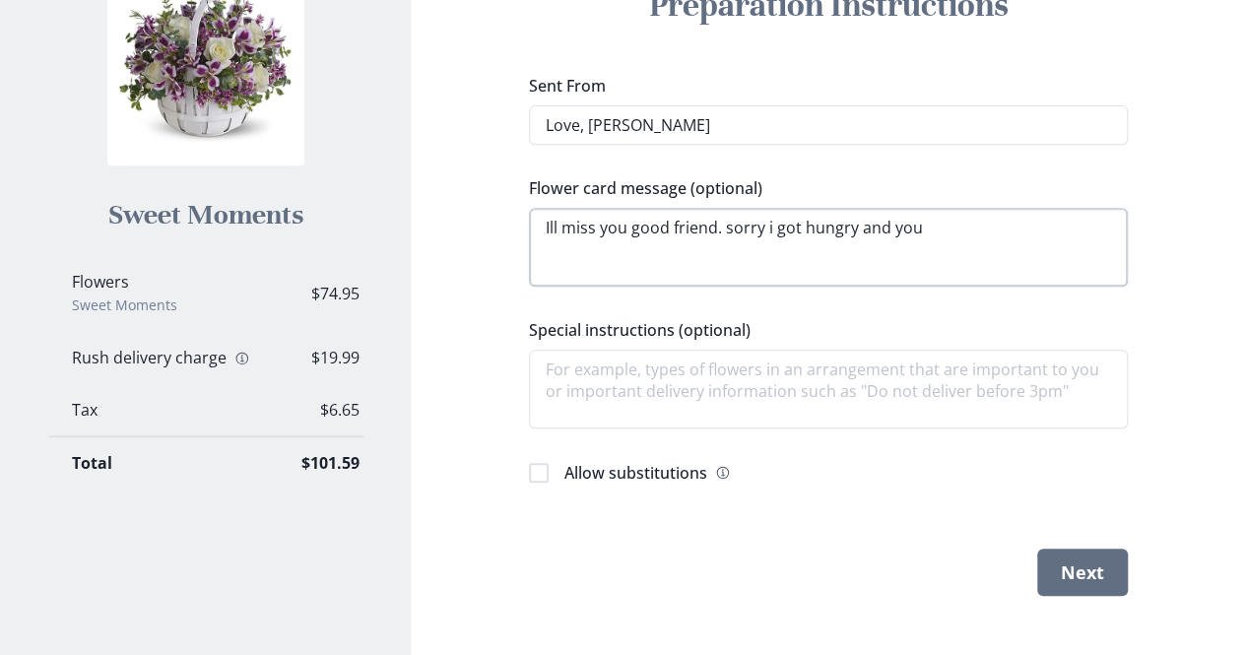
type textarea "x"
type textarea "Ill miss you good friend. sorry i got hungry and you c"
type textarea "x"
type textarea "Ill miss you good friend. sorry i got hungry and you cs"
type textarea "x"
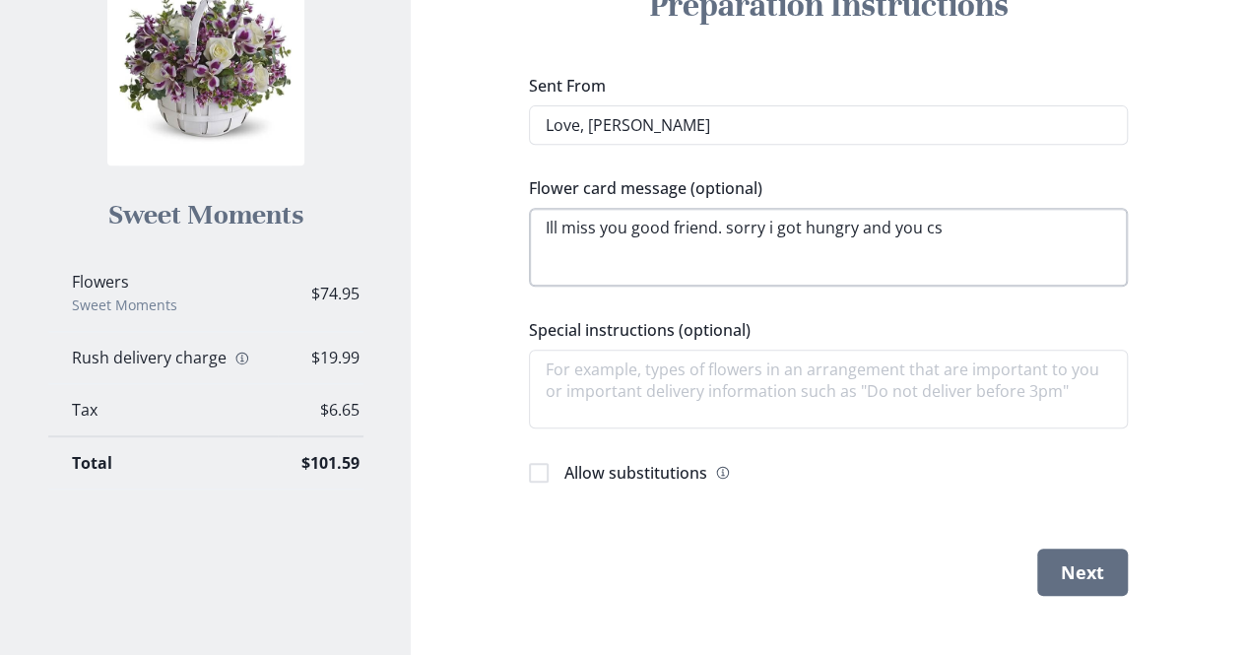
type textarea "Ill miss you good friend. sorry i got hungry and you csa"
type textarea "x"
type textarea "Ill miss you good friend. sorry i got hungry and you csan"
type textarea "x"
type textarea "Ill miss you good friend. sorry i got hungry and you csant"
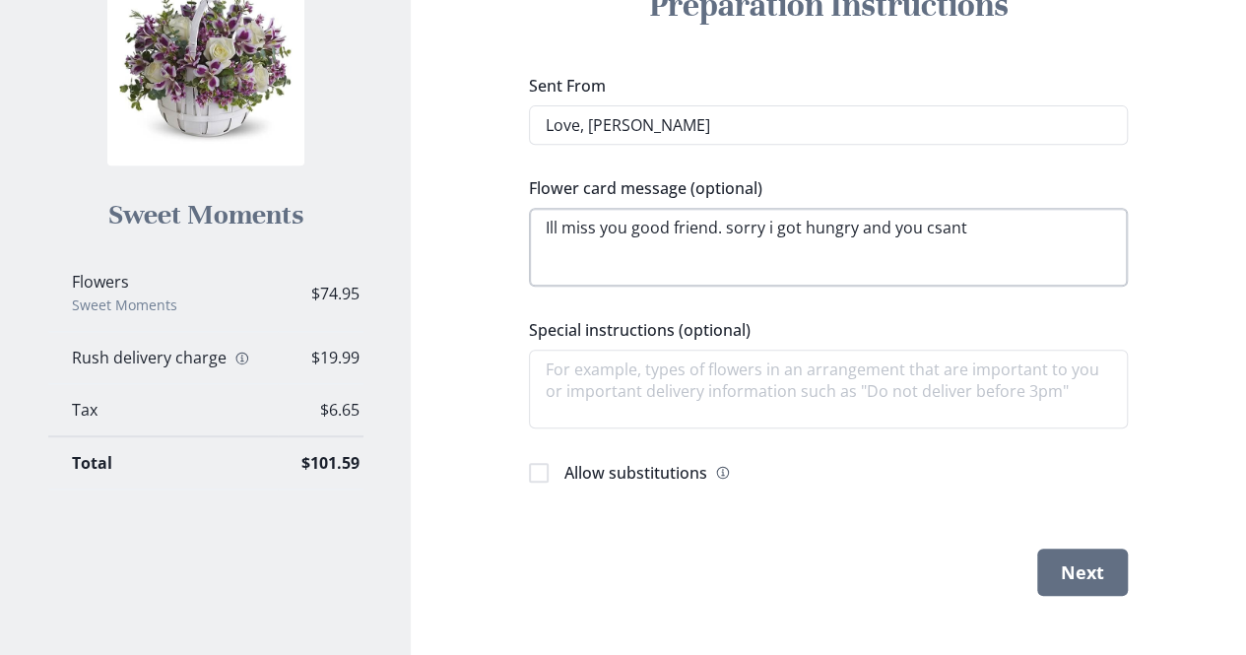
type textarea "x"
type textarea "Ill miss you good friend. sorry i got hungry and you csan"
type textarea "x"
type textarea "Ill miss you good friend. sorry i got hungry and you csa"
type textarea "x"
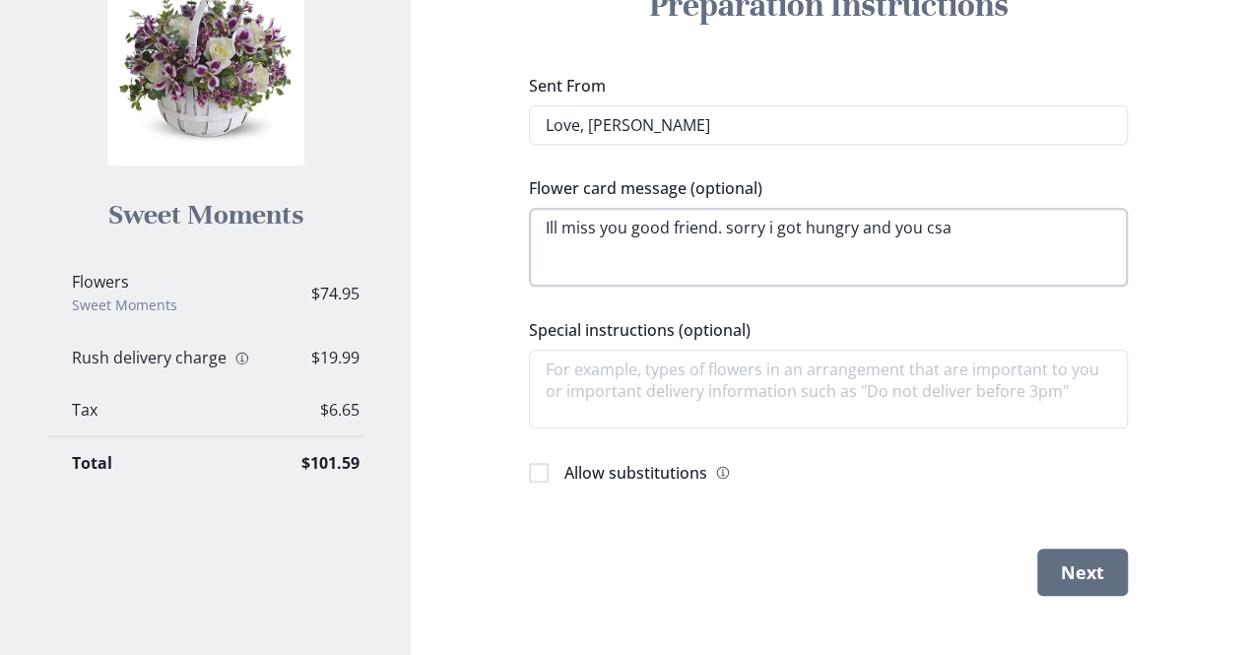
type textarea "Ill miss you good friend. sorry i got hungry and you cs"
type textarea "x"
type textarea "Ill miss you good friend. sorry i got hungry and you c"
type textarea "x"
type textarea "Ill miss you good friend. sorry i got hungry and you ca"
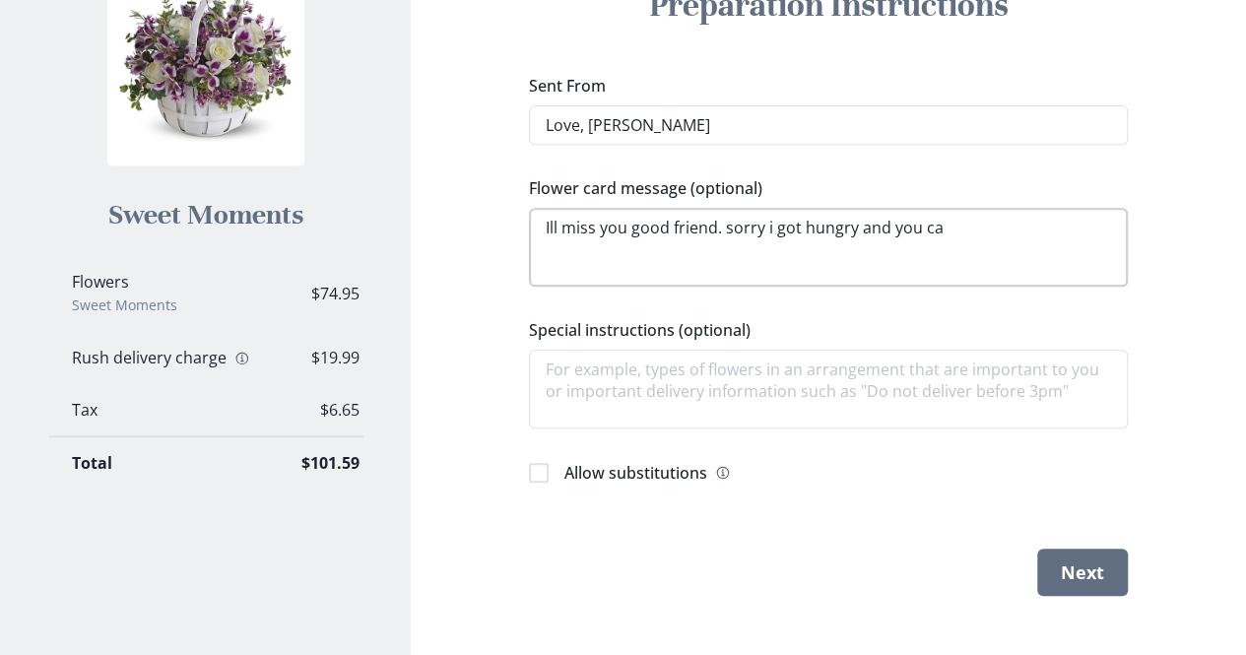
type textarea "x"
type textarea "Ill miss you good friend. sorry i got hungry and you can"
type textarea "x"
type textarea "Ill miss you good friend. sorry i got hungry and you cant"
type textarea "x"
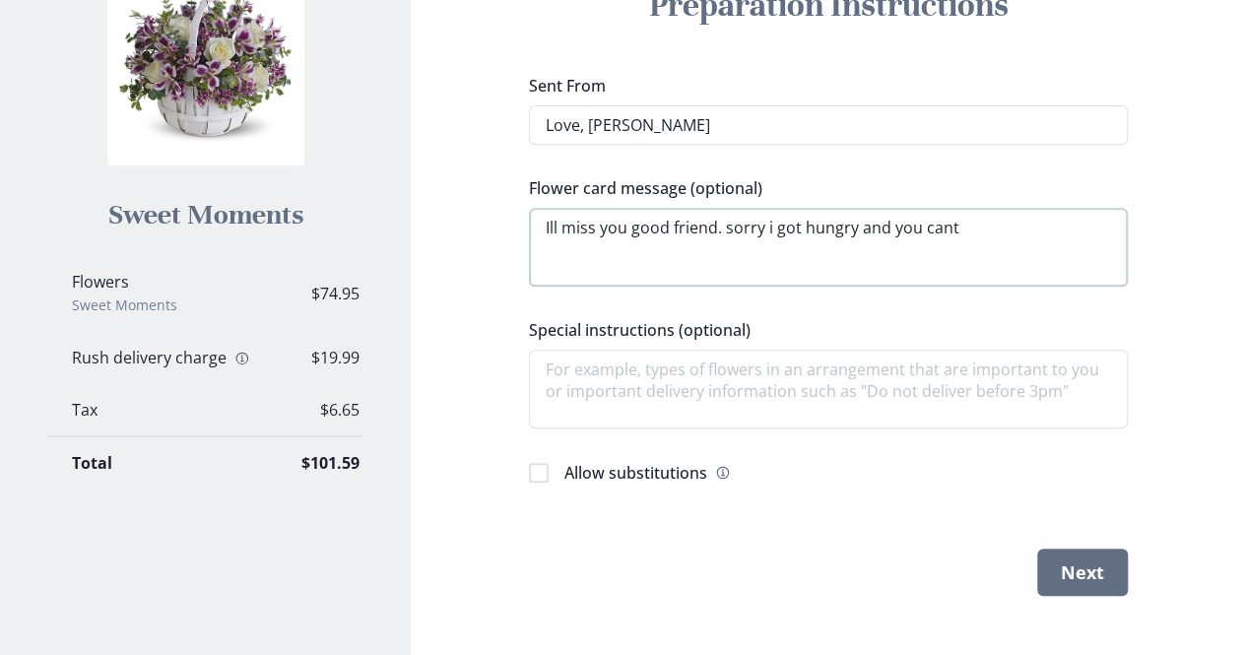
type textarea "Ill miss you good friend. sorry i got hungry and you cant"
click at [1062, 567] on button "Next" at bounding box center [1082, 572] width 91 height 47
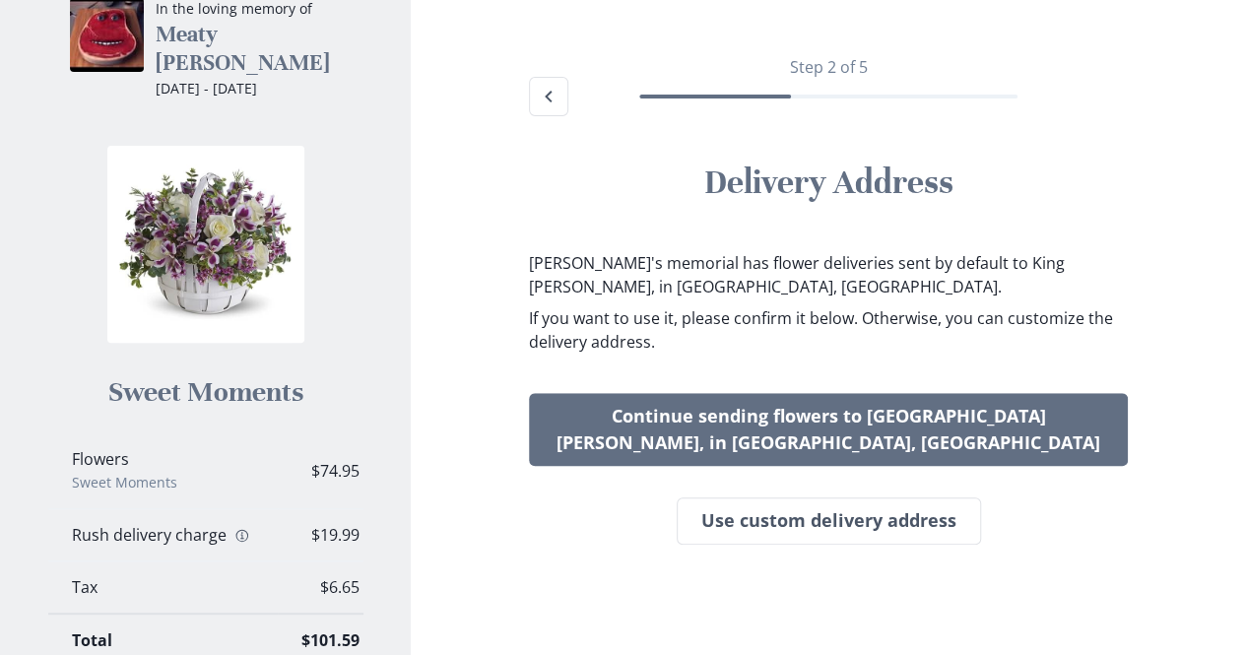
scroll to position [177, 0]
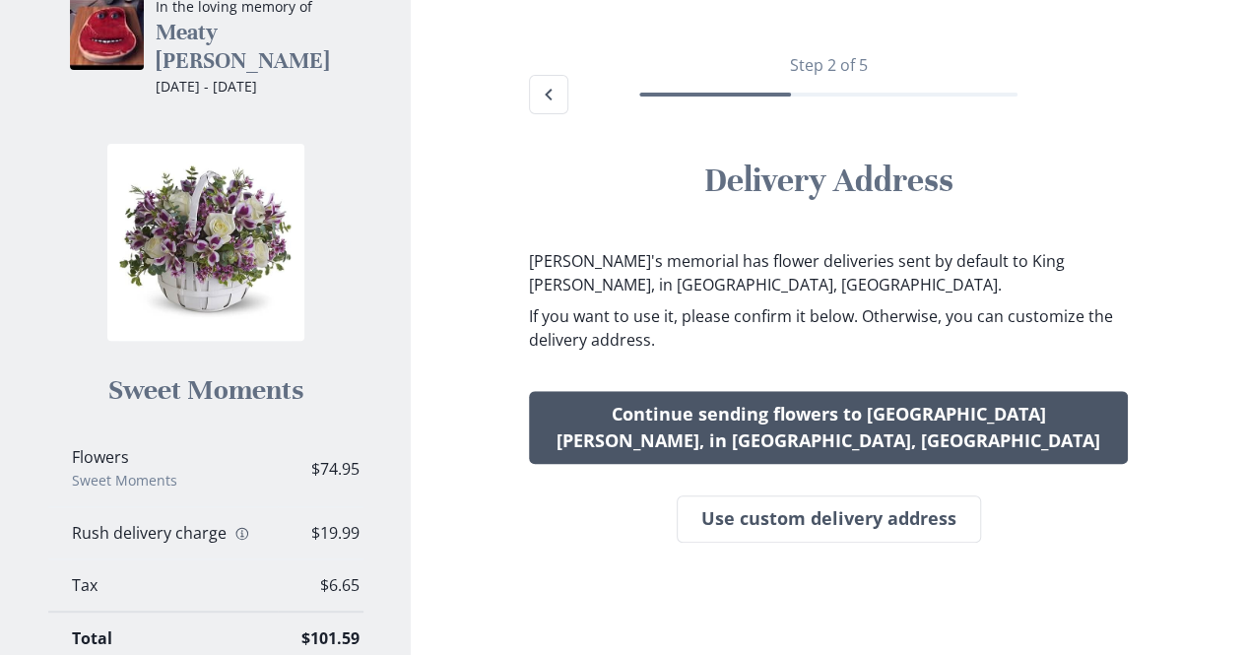
click at [798, 409] on button "Continue sending flowers to [GEOGRAPHIC_DATA][PERSON_NAME], in [GEOGRAPHIC_DATA…" at bounding box center [828, 427] width 599 height 73
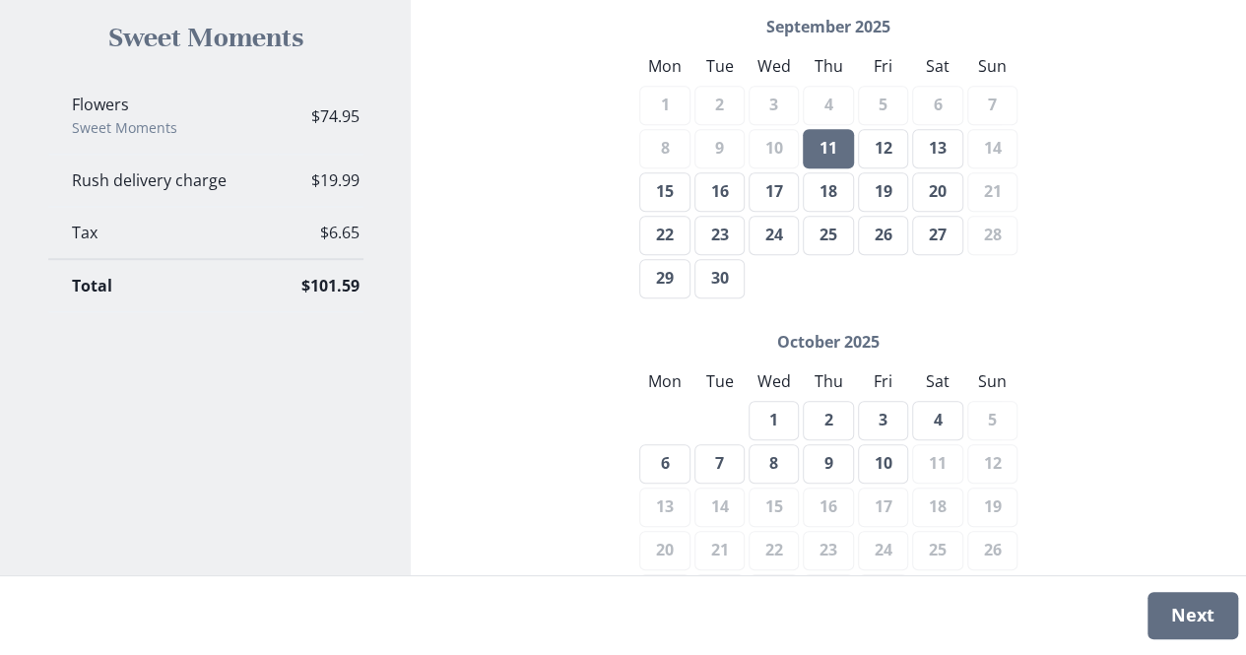
scroll to position [653, 0]
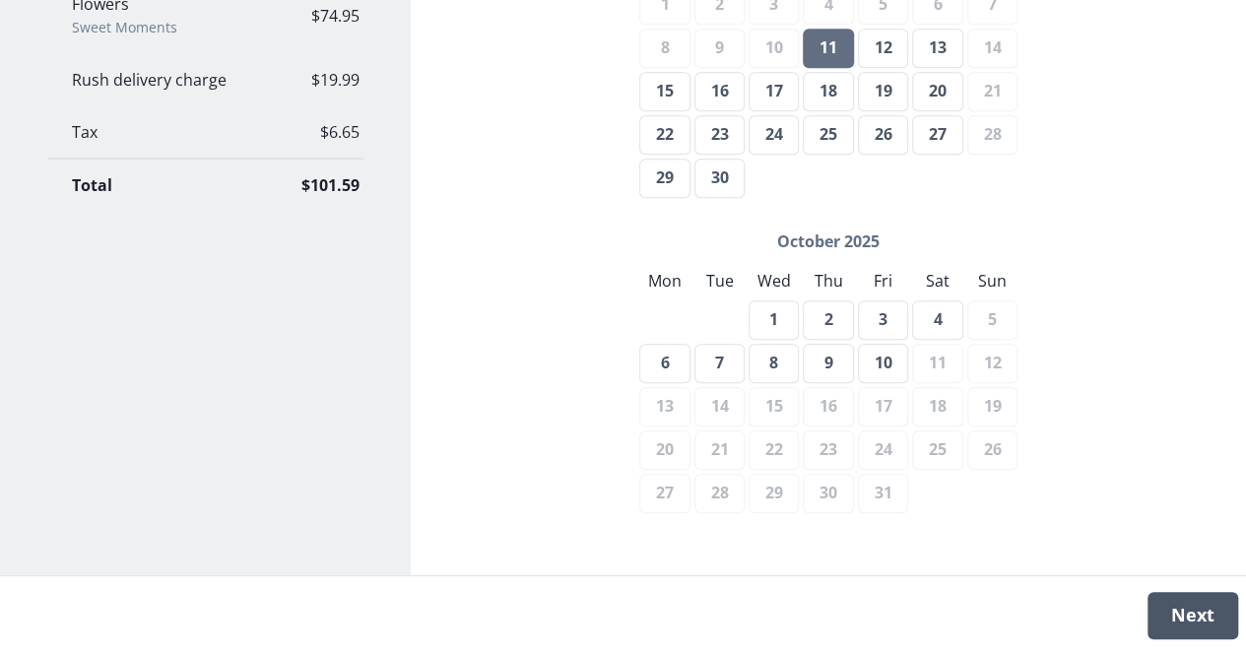
click at [1201, 620] on button "Next" at bounding box center [1192, 615] width 91 height 47
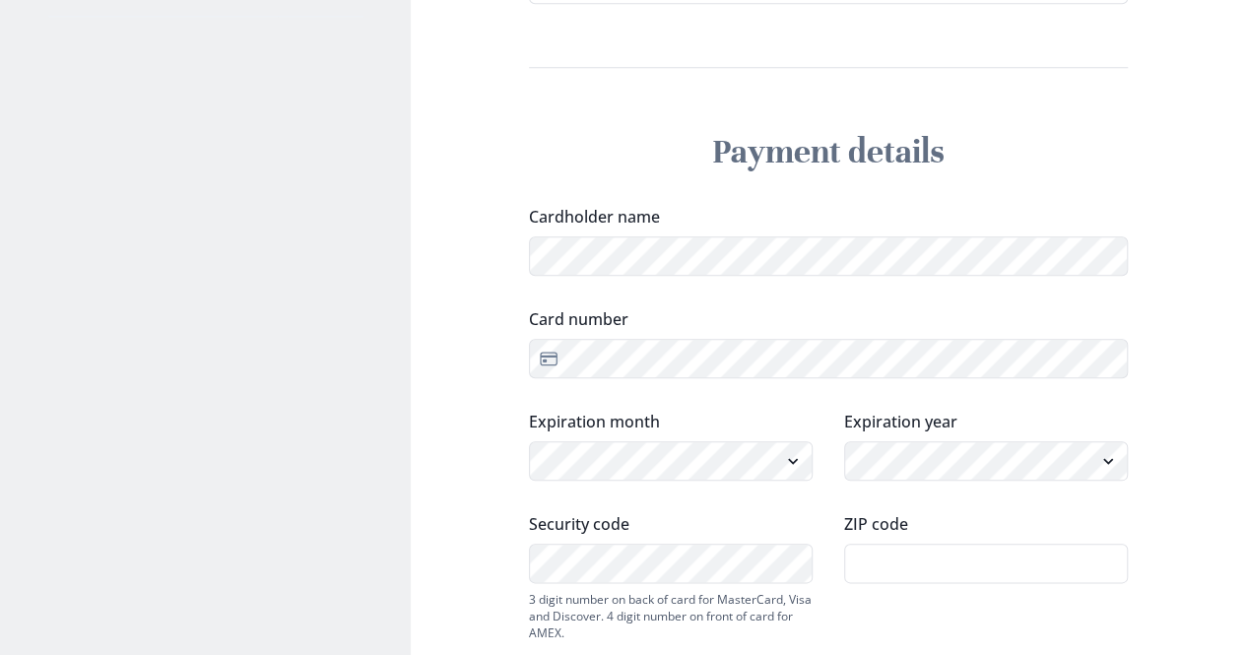
scroll to position [996, 0]
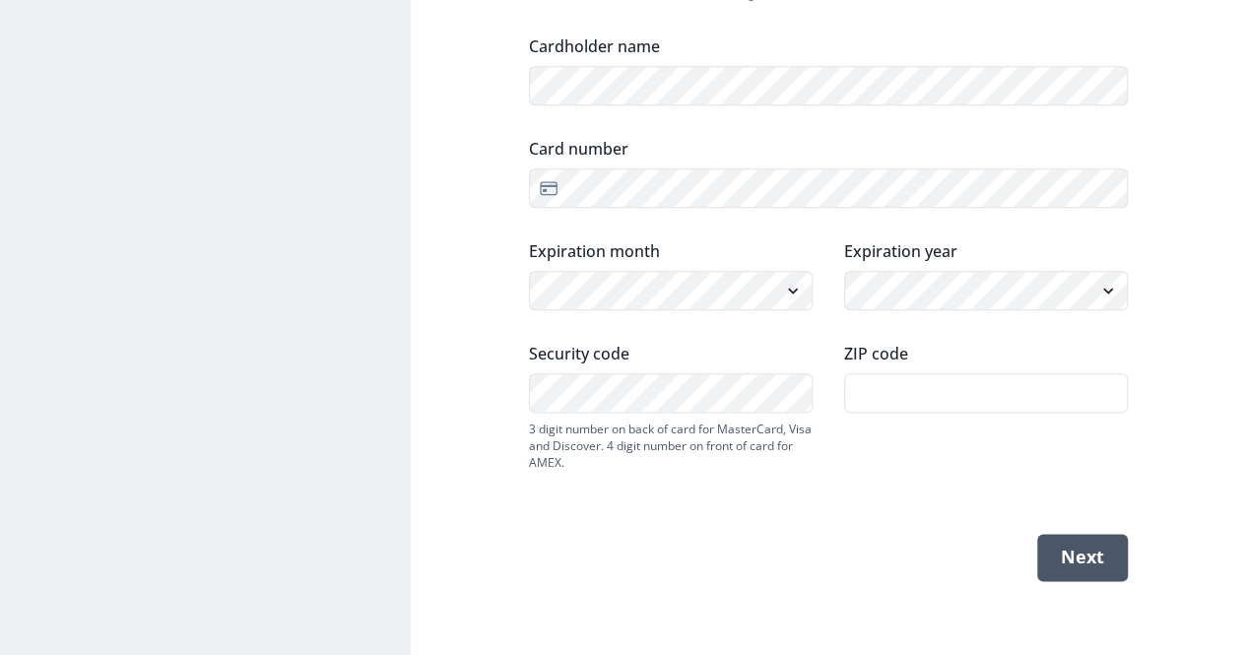
click at [1105, 540] on button "Next" at bounding box center [1082, 557] width 91 height 47
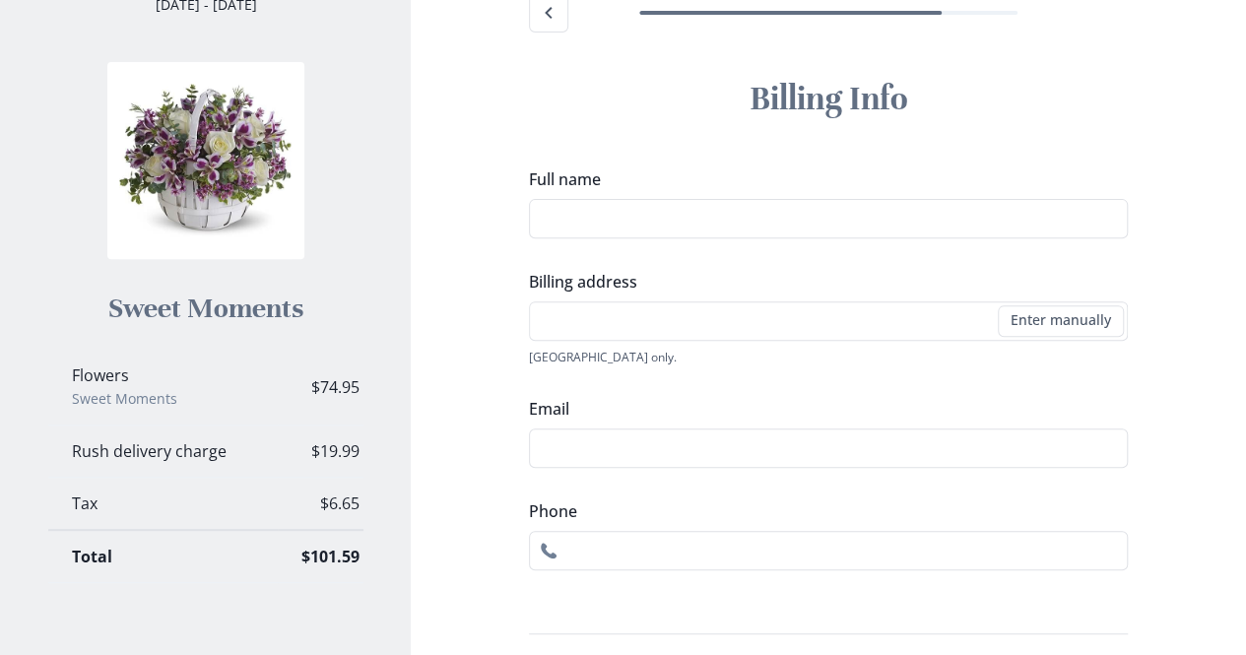
scroll to position [0, 0]
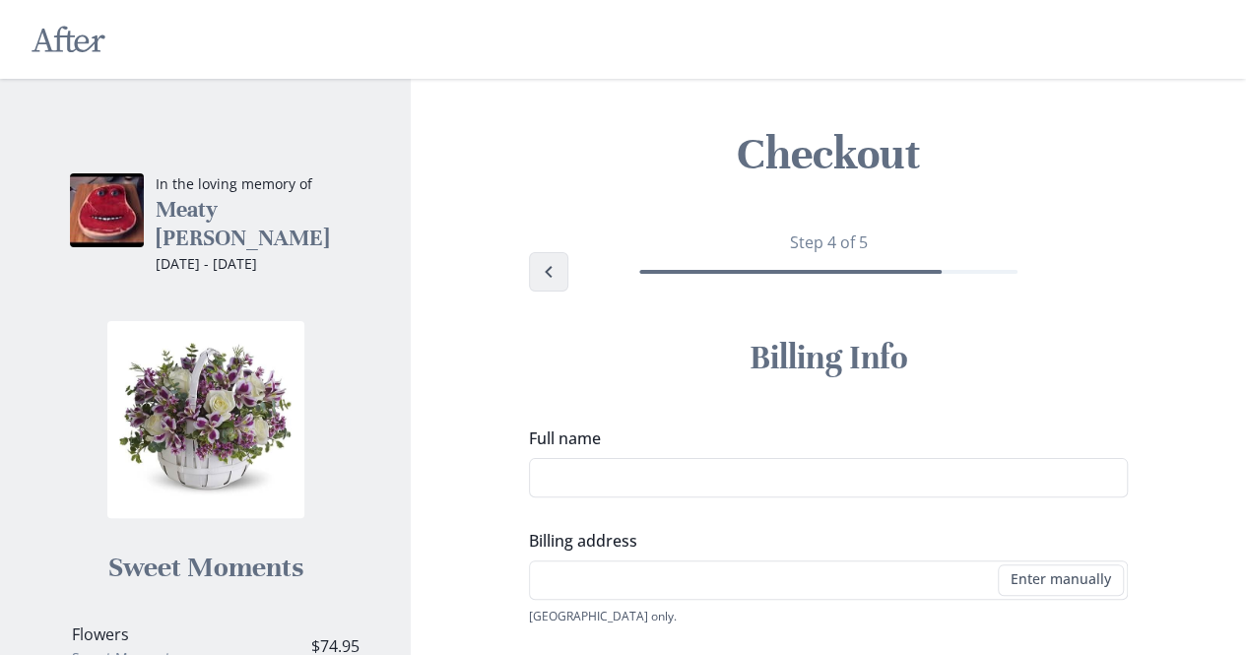
click at [557, 256] on button "Back" at bounding box center [548, 271] width 39 height 39
